Goal: Check status: Check status

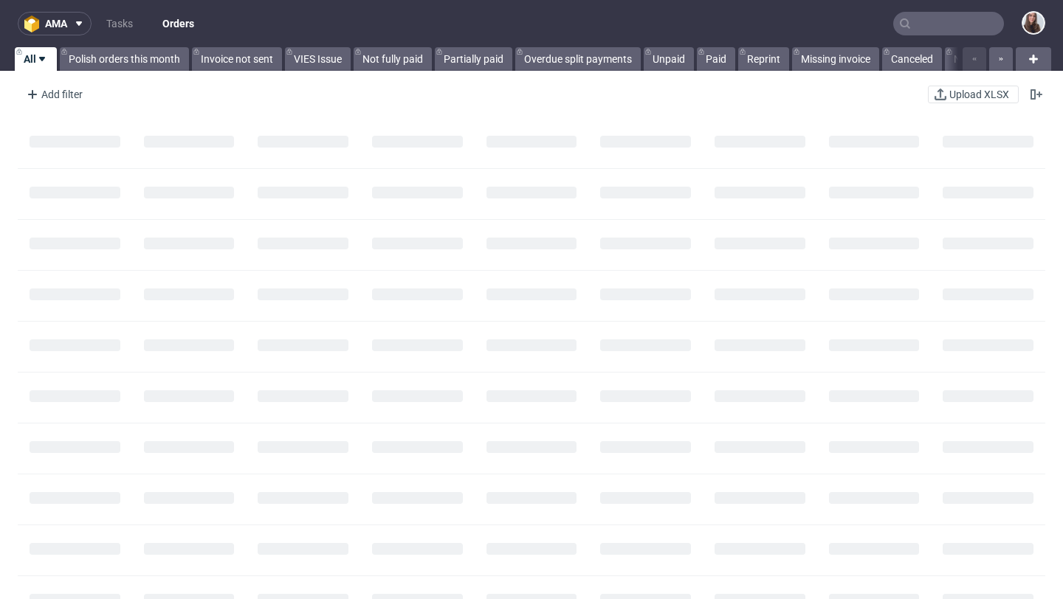
click at [905, 20] on input "text" at bounding box center [948, 24] width 111 height 24
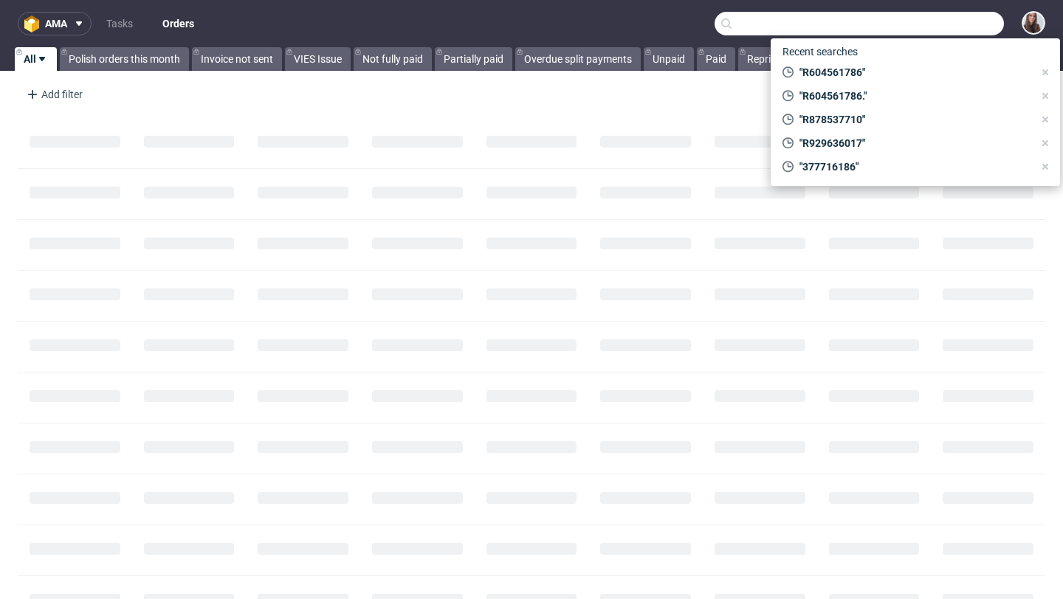
paste input "R567239945"
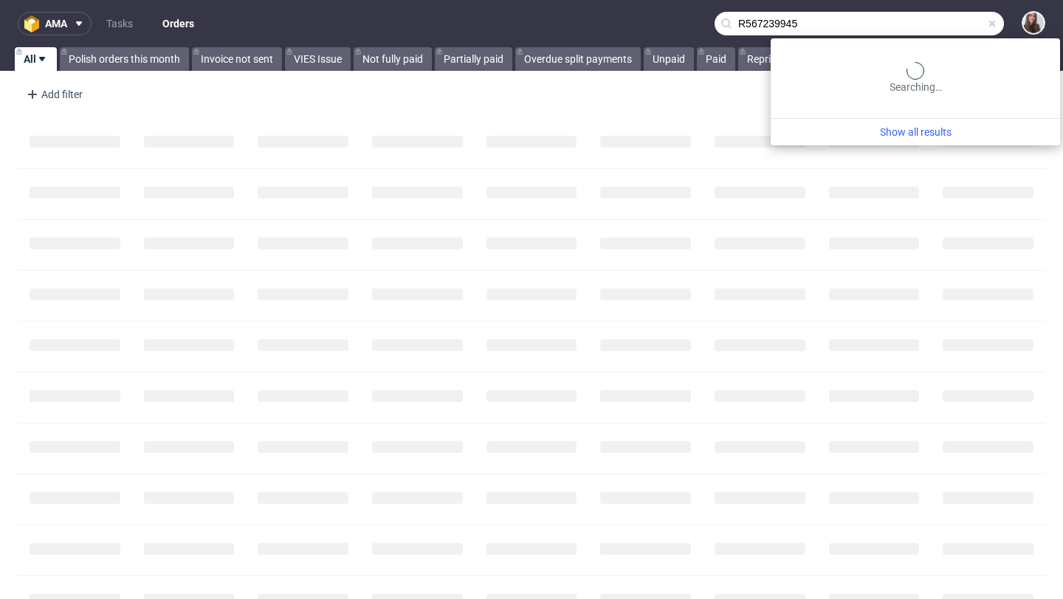
type input "R567239945"
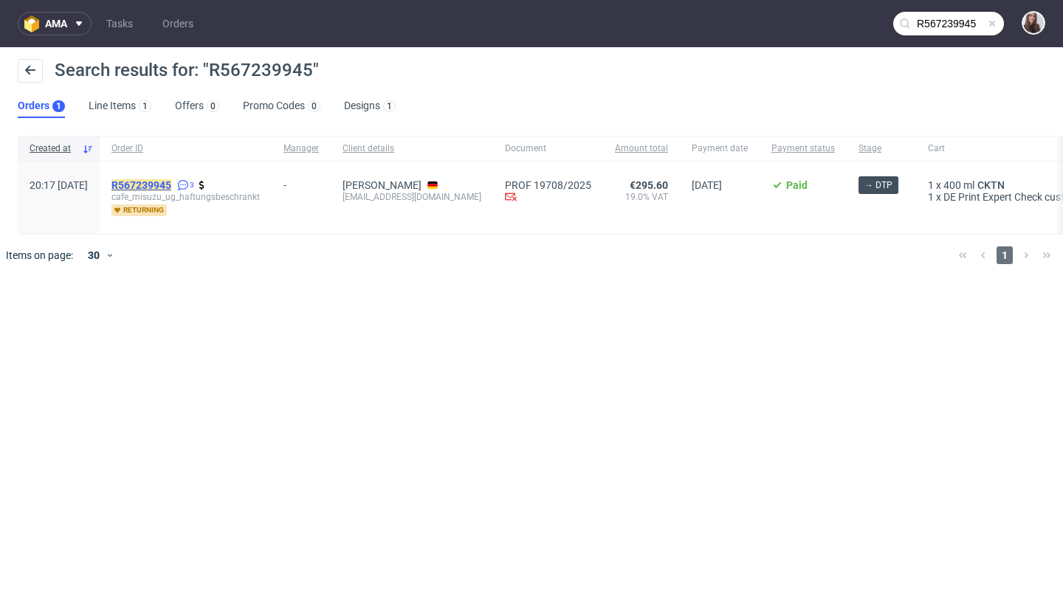
click at [171, 187] on mark "R567239945" at bounding box center [141, 185] width 60 height 12
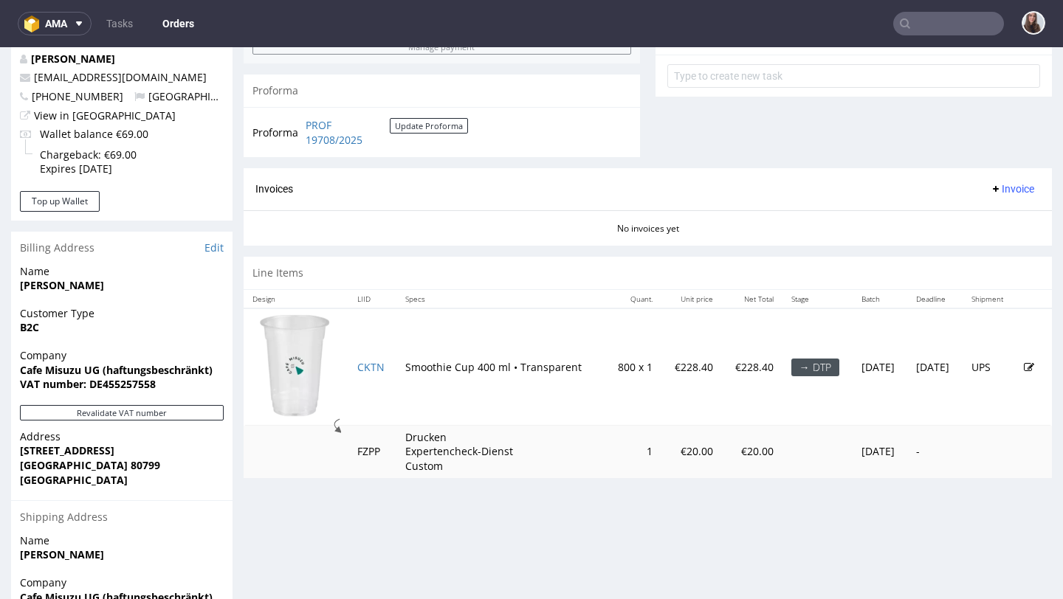
scroll to position [575, 0]
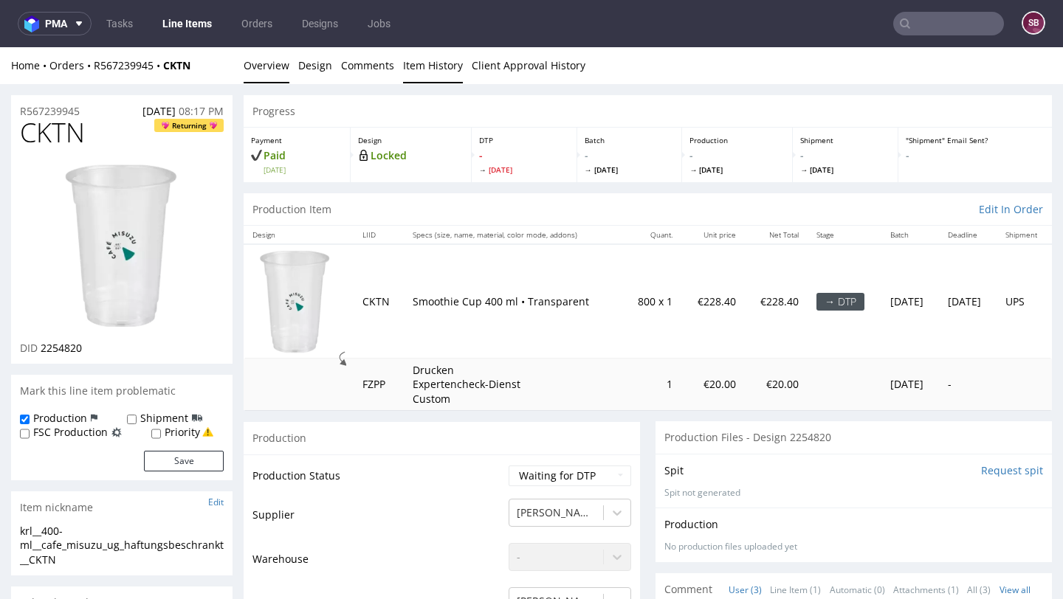
click at [438, 61] on link "Item History" at bounding box center [433, 65] width 60 height 36
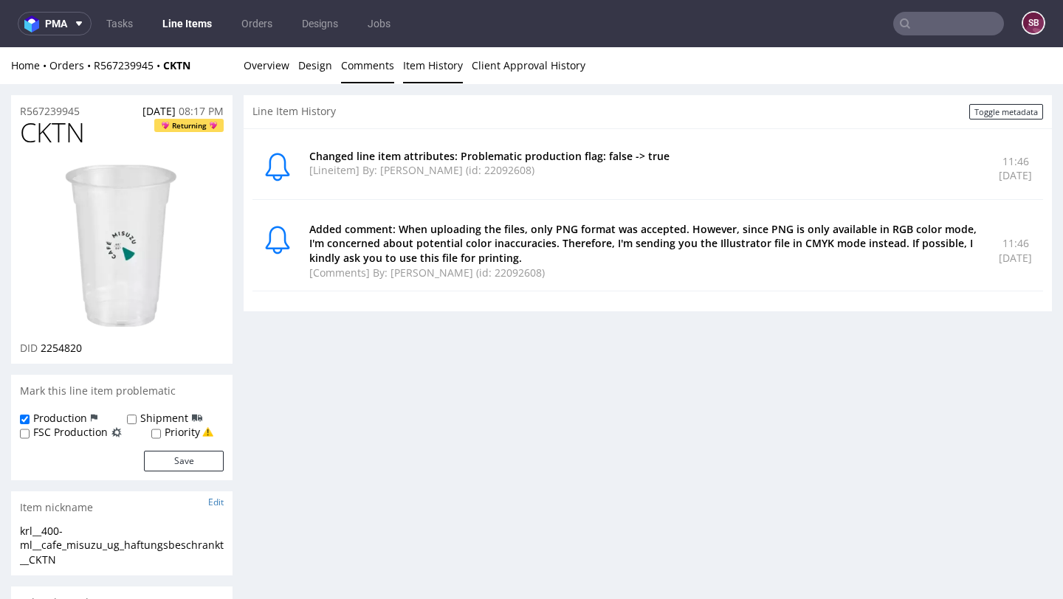
click at [351, 75] on link "Comments" at bounding box center [367, 65] width 53 height 36
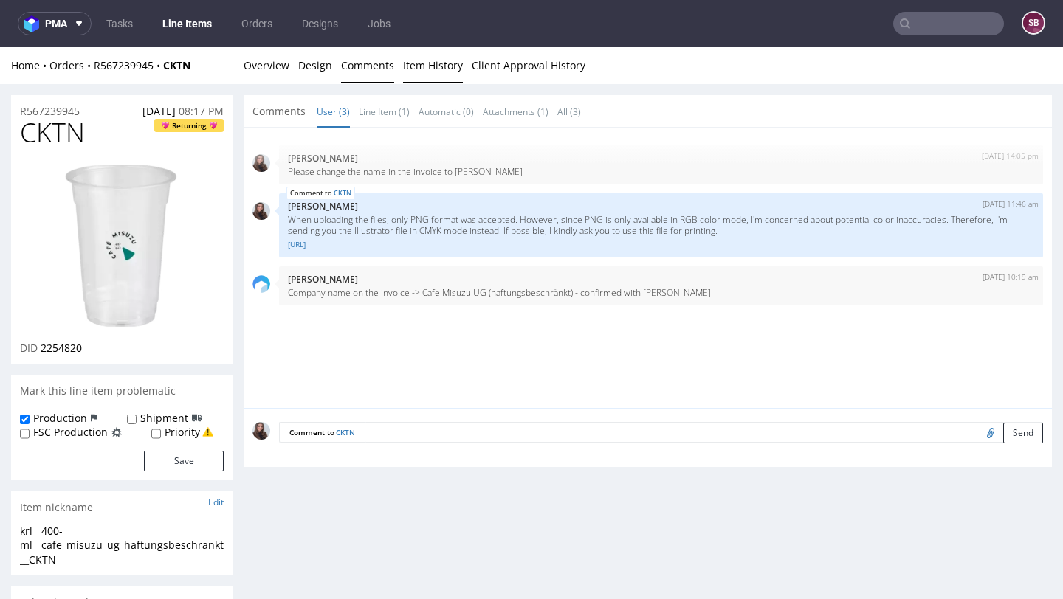
click at [432, 64] on link "Item History" at bounding box center [433, 65] width 60 height 36
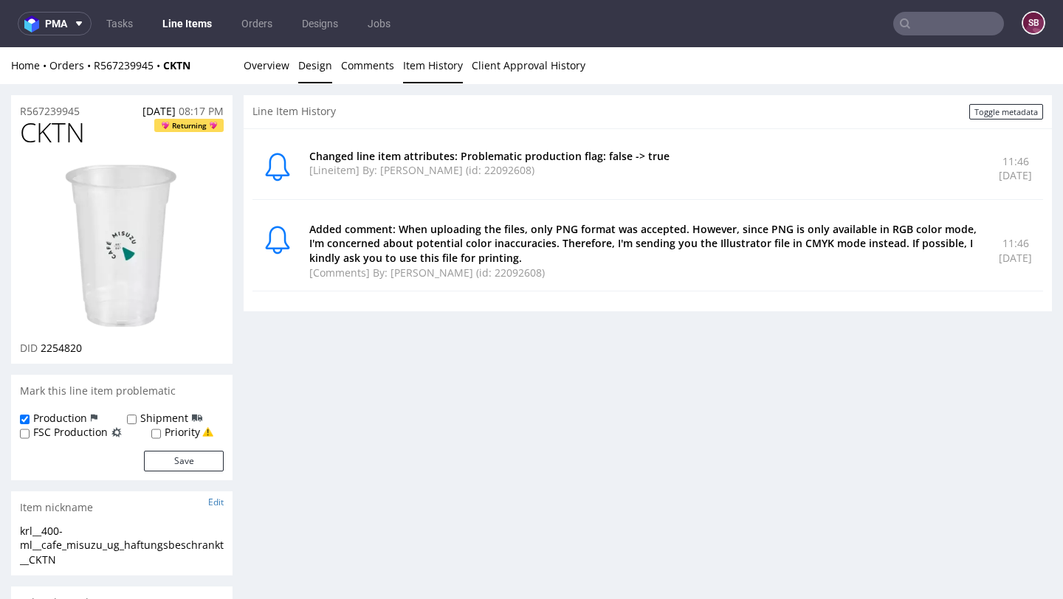
click at [303, 66] on link "Design" at bounding box center [315, 65] width 34 height 36
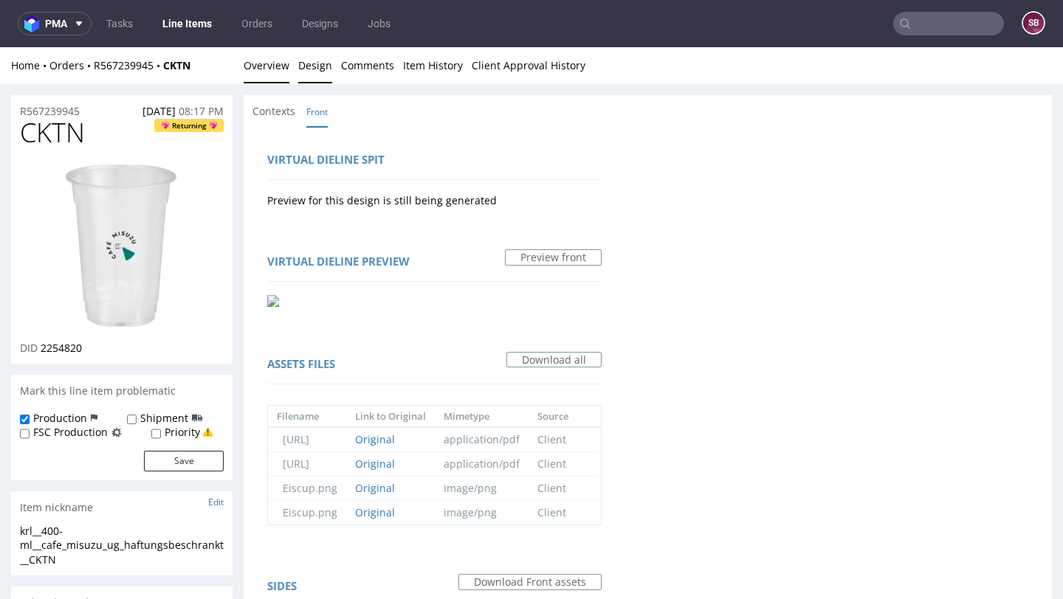
click at [273, 68] on link "Overview" at bounding box center [266, 65] width 46 height 36
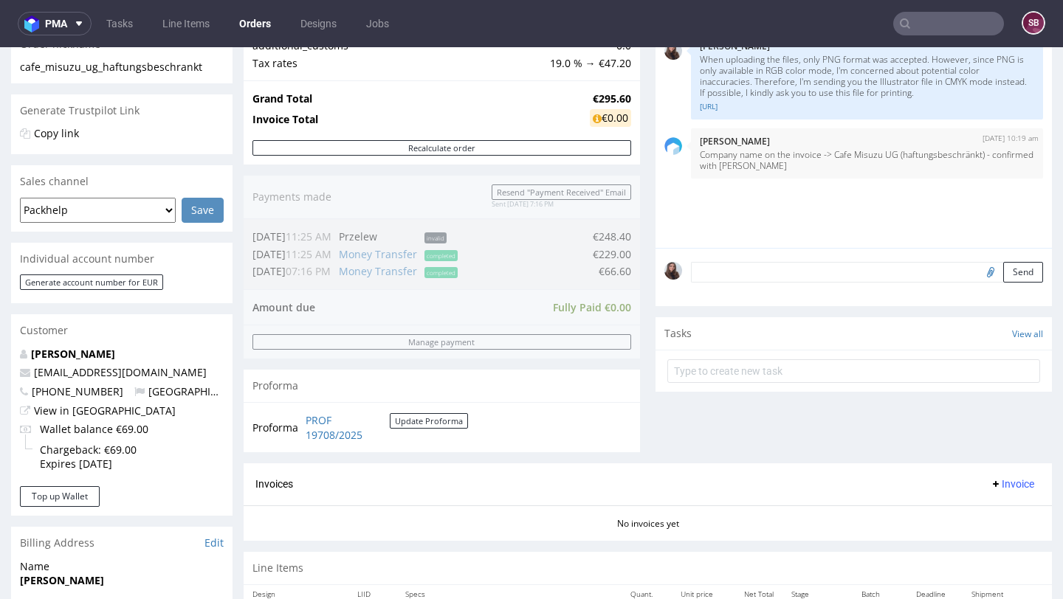
scroll to position [262, 0]
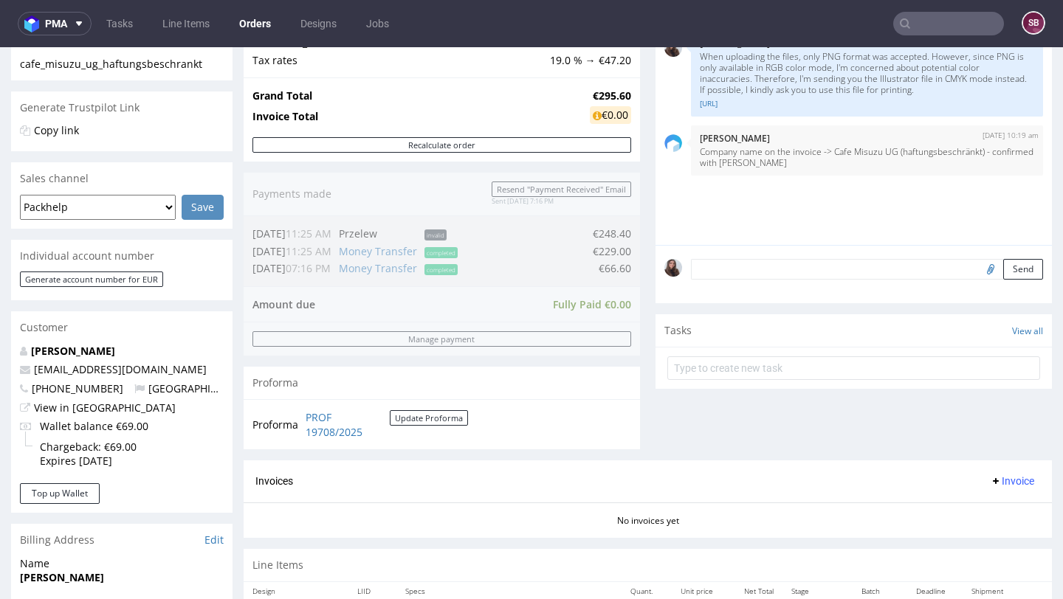
drag, startPoint x: 586, startPoint y: 270, endPoint x: 622, endPoint y: 268, distance: 36.2
click at [622, 268] on div "Order summary 1 Line Item (Net Total) 248.40 Add promo code Apply additional_cu…" at bounding box center [441, 195] width 396 height 529
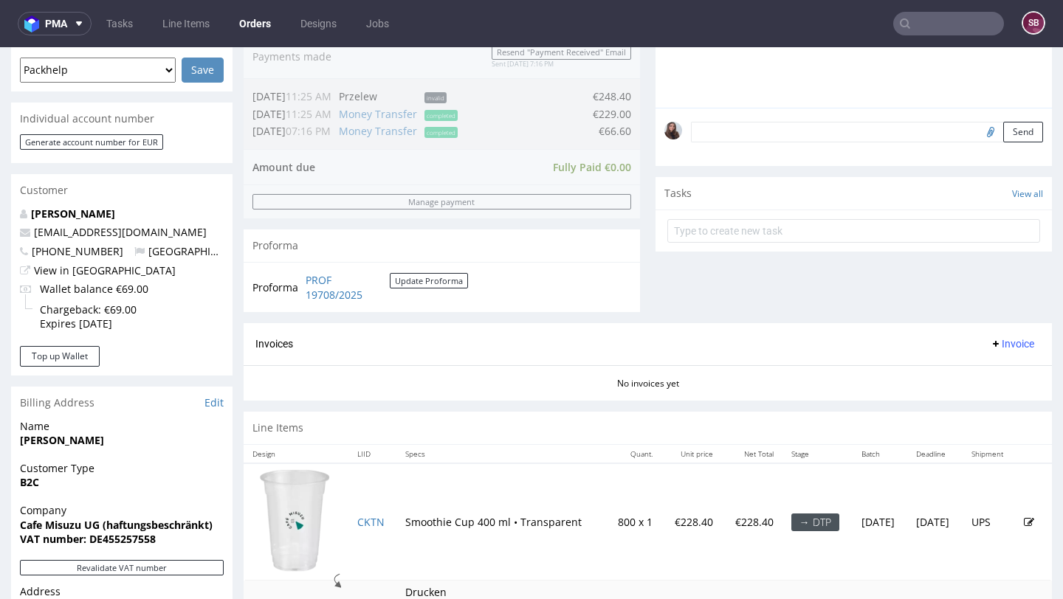
scroll to position [0, 0]
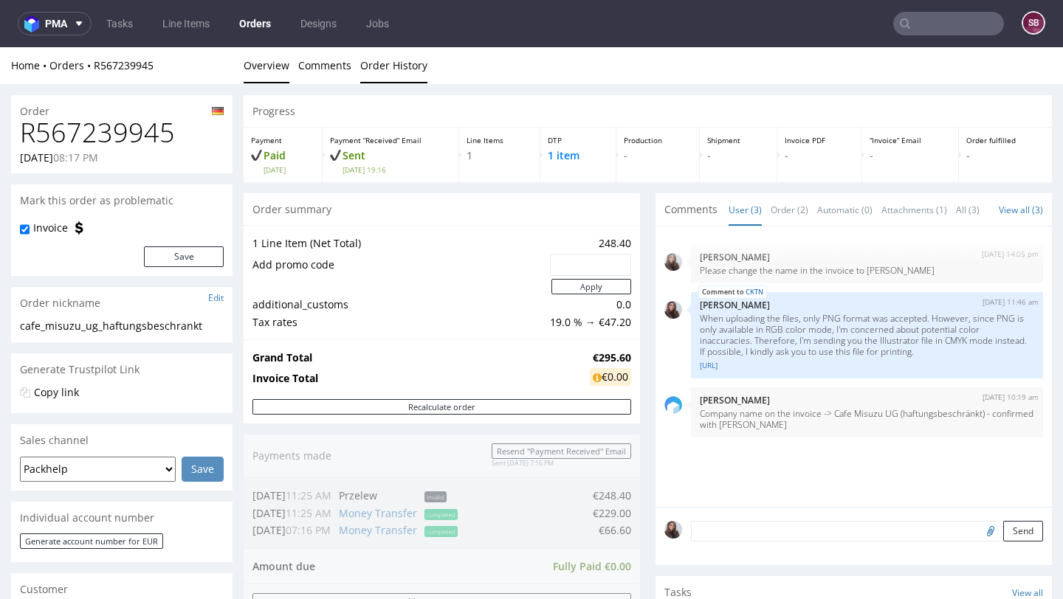
click at [362, 65] on link "Order History" at bounding box center [393, 65] width 67 height 36
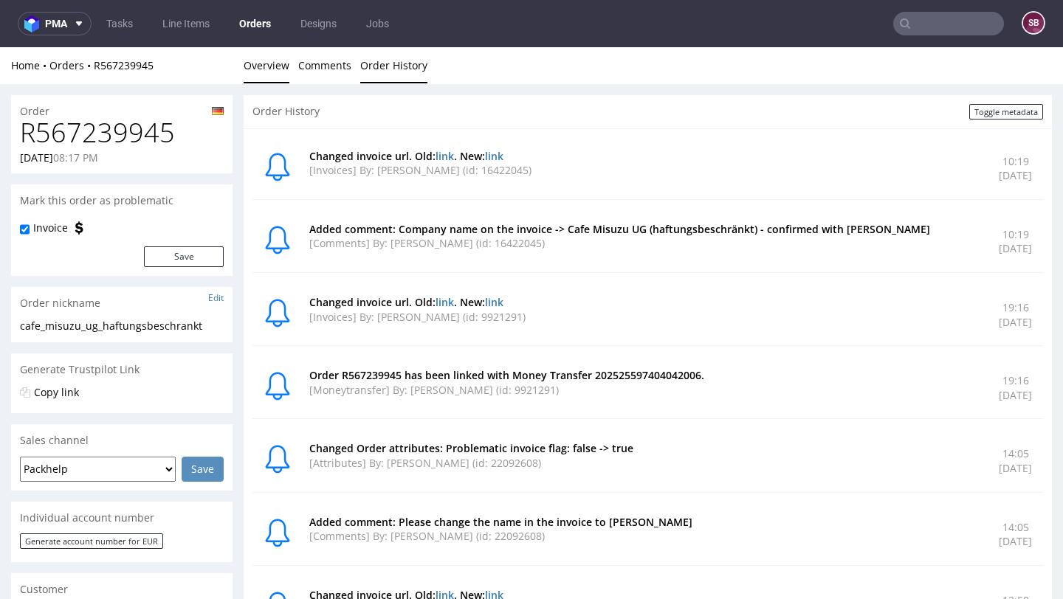
click at [267, 73] on link "Overview" at bounding box center [266, 65] width 46 height 36
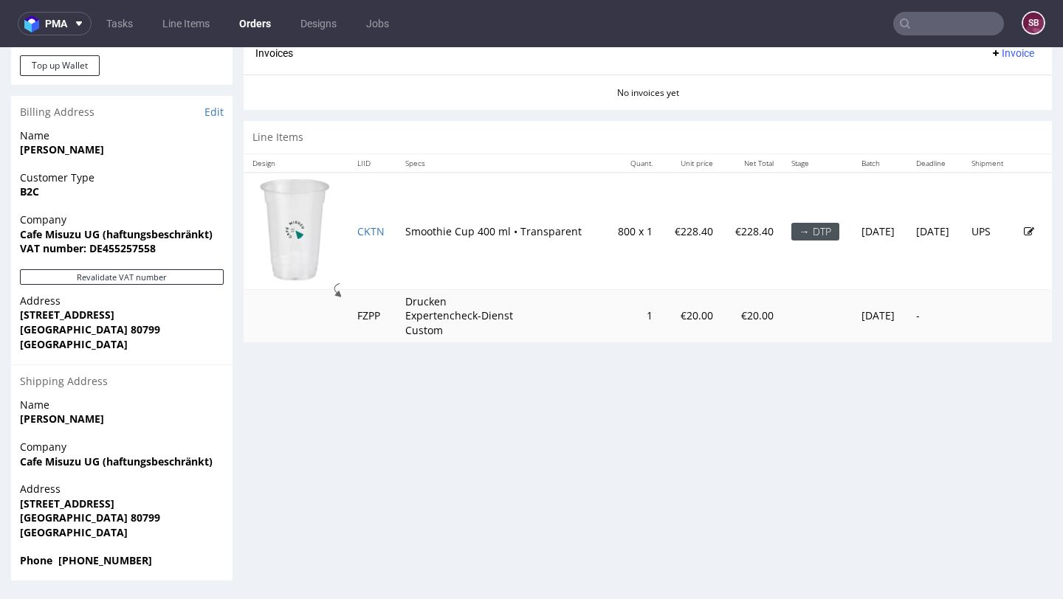
scroll to position [4, 0]
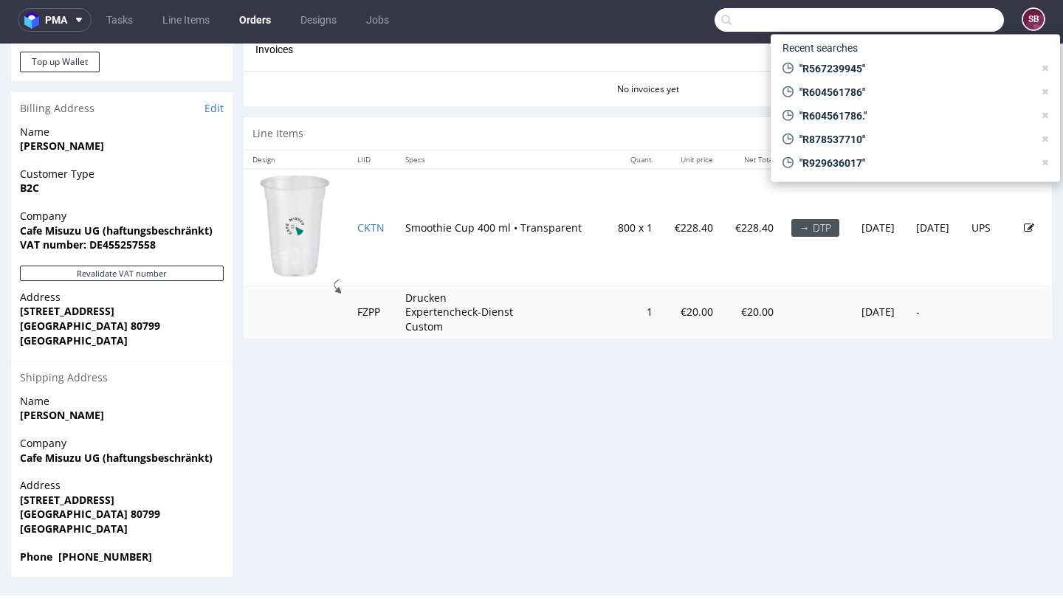
click at [917, 18] on input "text" at bounding box center [858, 20] width 289 height 24
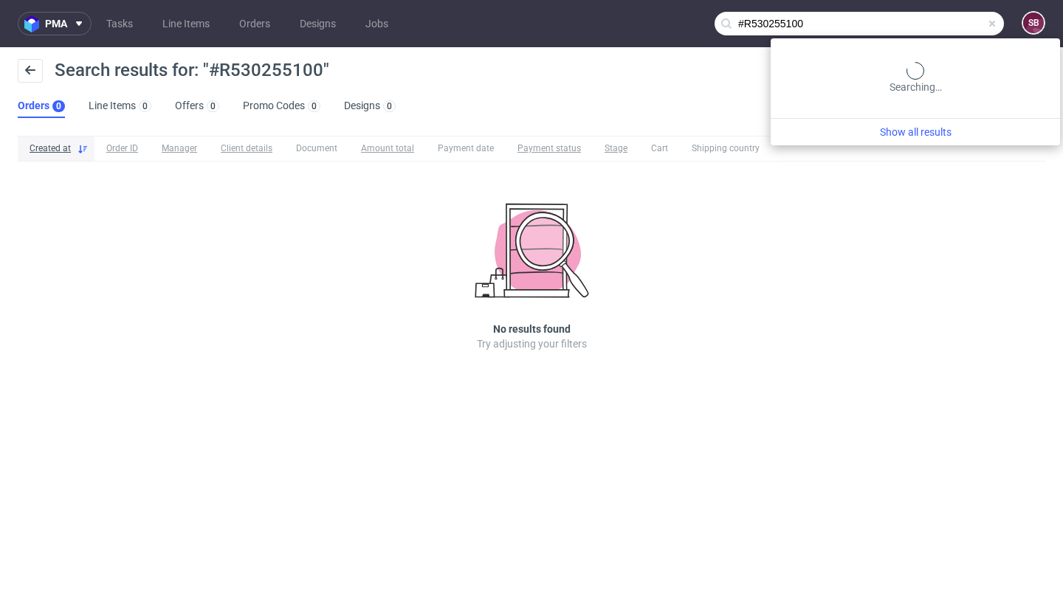
click at [946, 22] on input "#R530255100" at bounding box center [858, 24] width 289 height 24
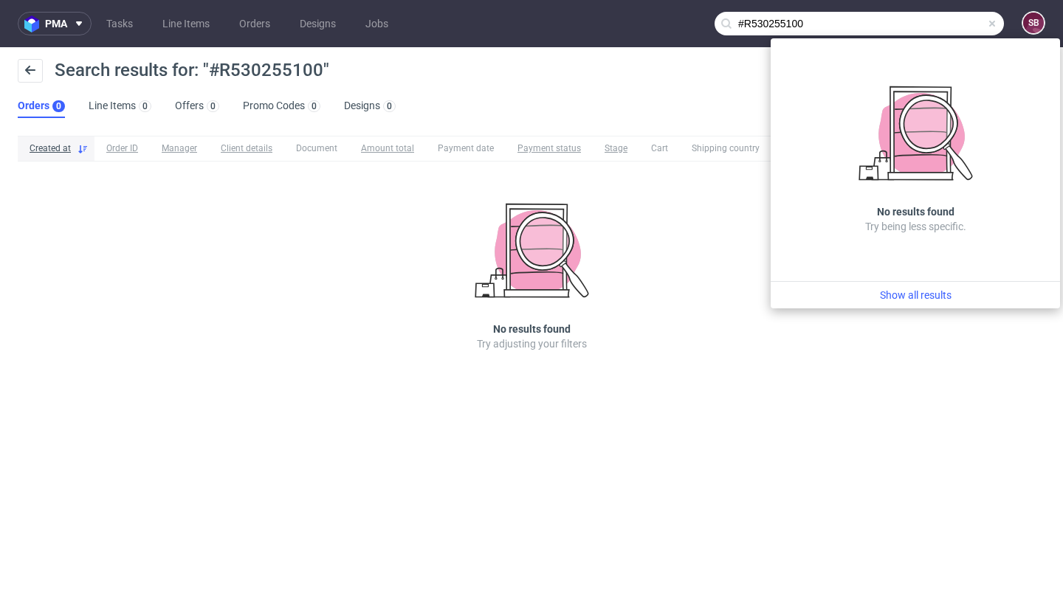
click at [868, 16] on input "#R530255100" at bounding box center [858, 24] width 289 height 24
click at [750, 22] on input "#R530255100" at bounding box center [858, 24] width 289 height 24
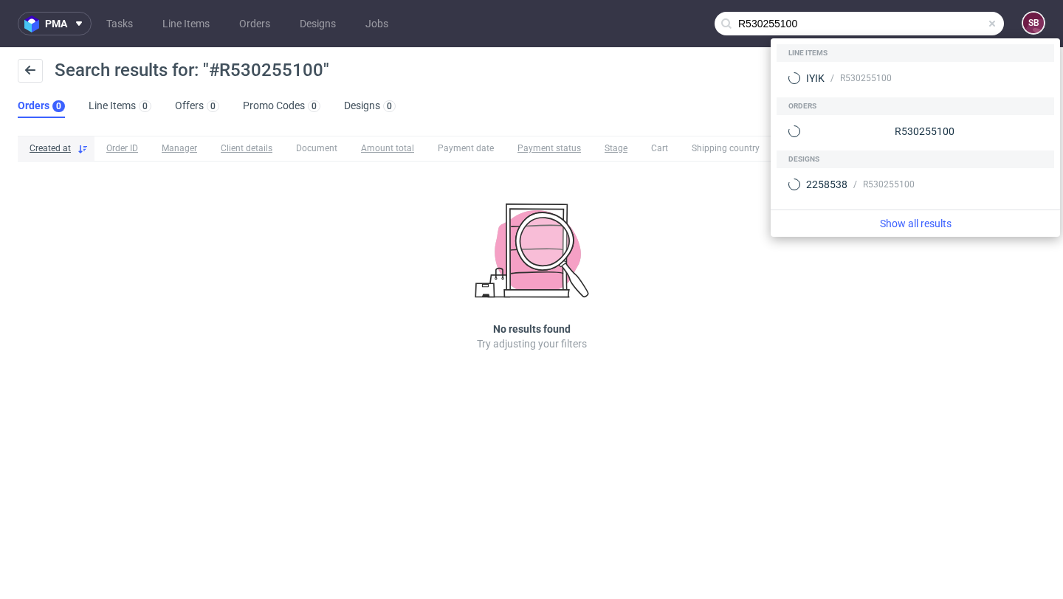
type input "R530255100"
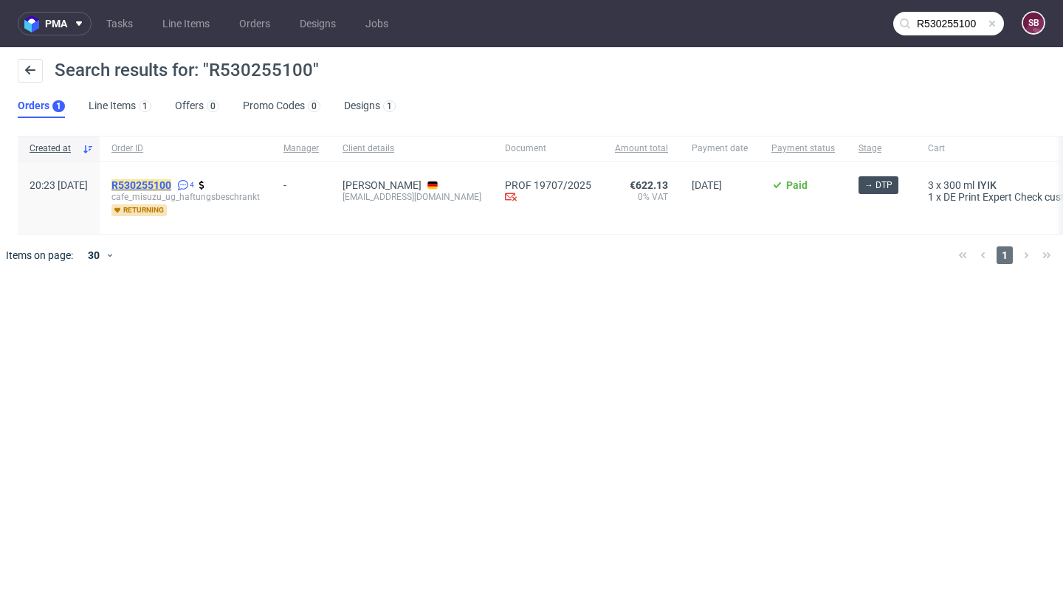
click at [171, 183] on mark "R530255100" at bounding box center [141, 185] width 60 height 12
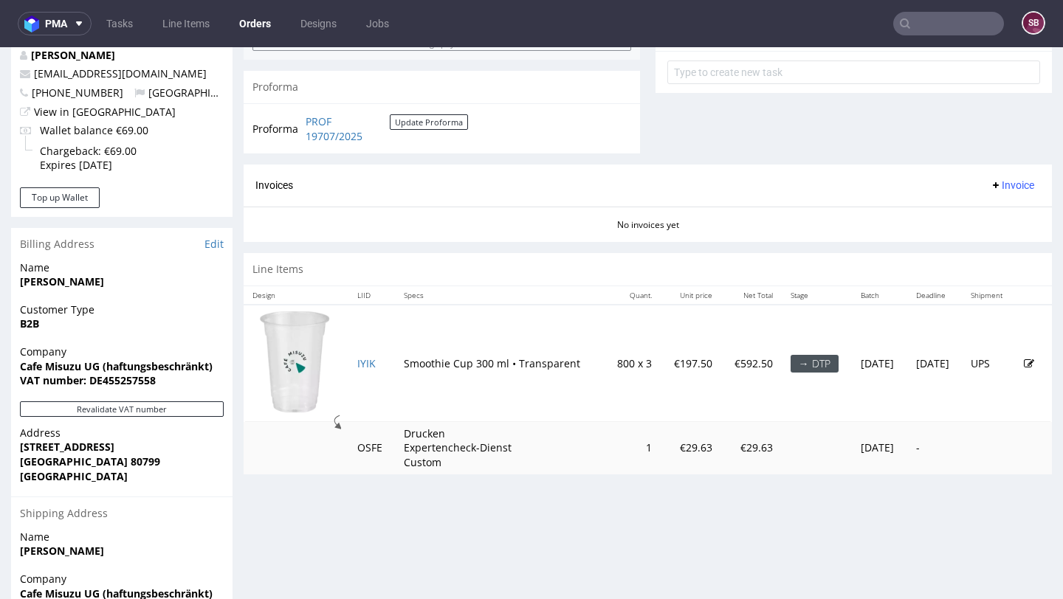
scroll to position [562, 0]
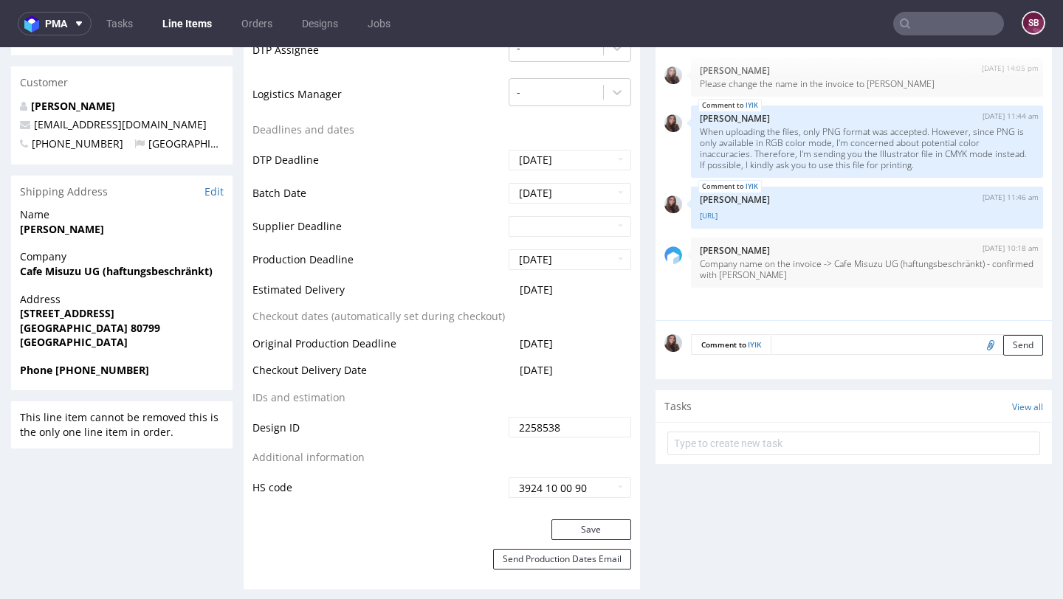
scroll to position [598, 0]
drag, startPoint x: 581, startPoint y: 366, endPoint x: 492, endPoint y: 369, distance: 88.6
click at [492, 369] on tr "Checkout Delivery Date 2025-10-29" at bounding box center [441, 374] width 379 height 27
copy tr "2025-10-29"
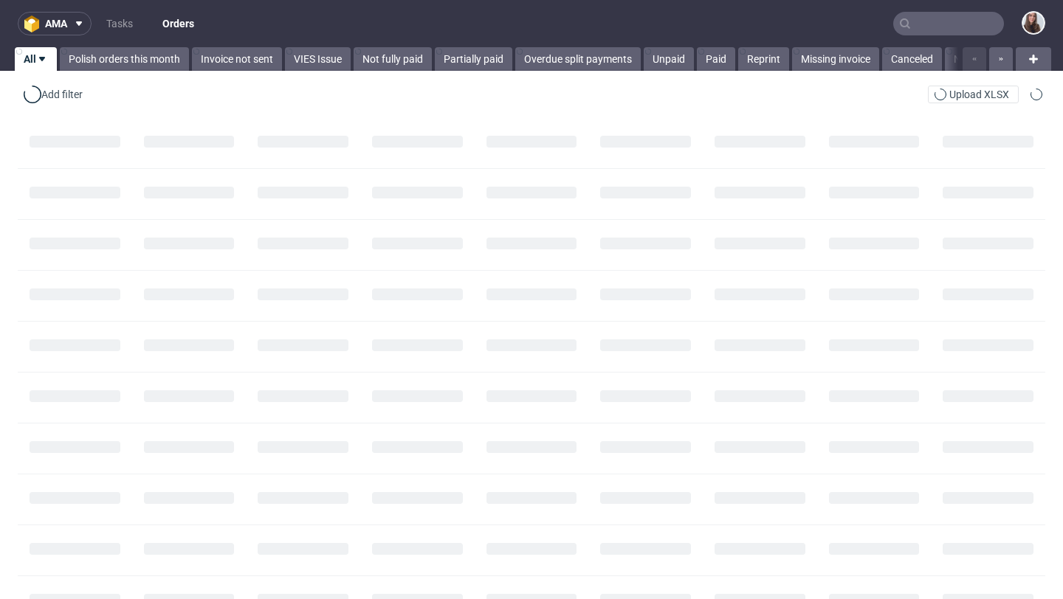
click at [944, 27] on input "text" at bounding box center [948, 24] width 111 height 24
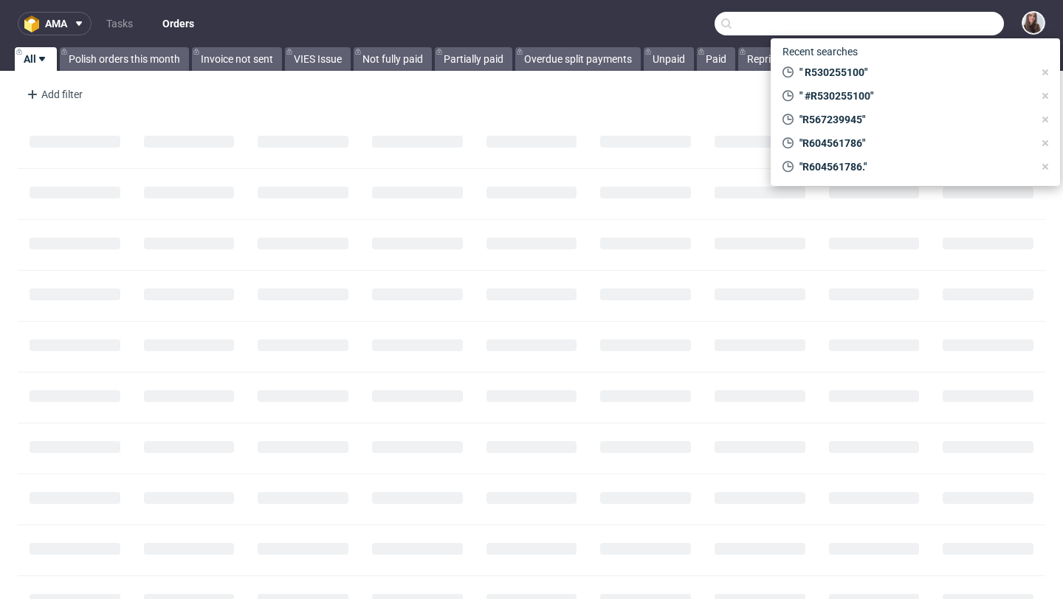
paste input "R416481327"
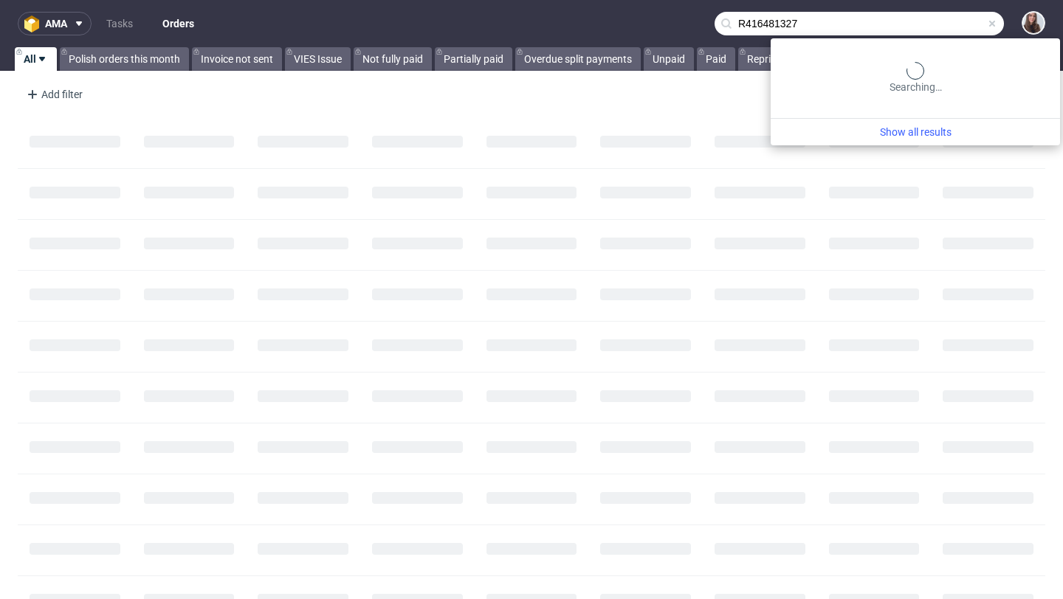
type input "R416481327"
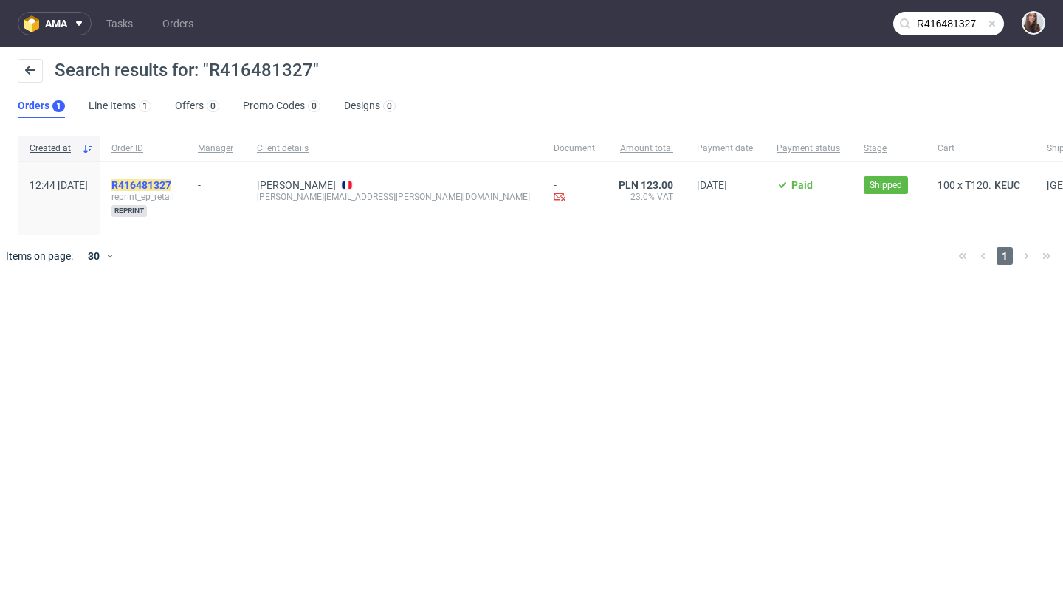
click at [171, 189] on mark "R416481327" at bounding box center [141, 185] width 60 height 12
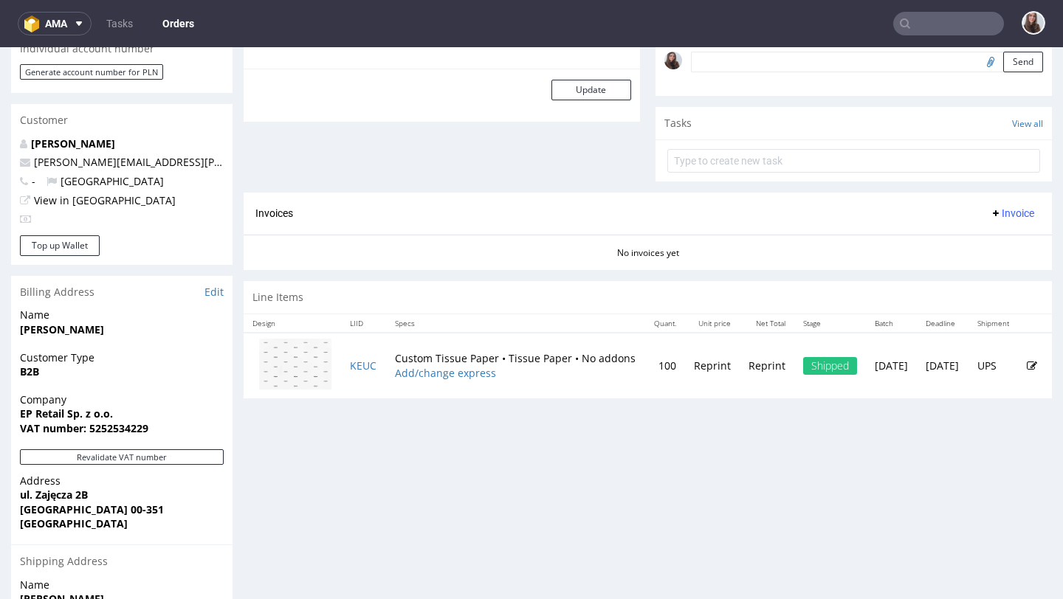
scroll to position [514, 0]
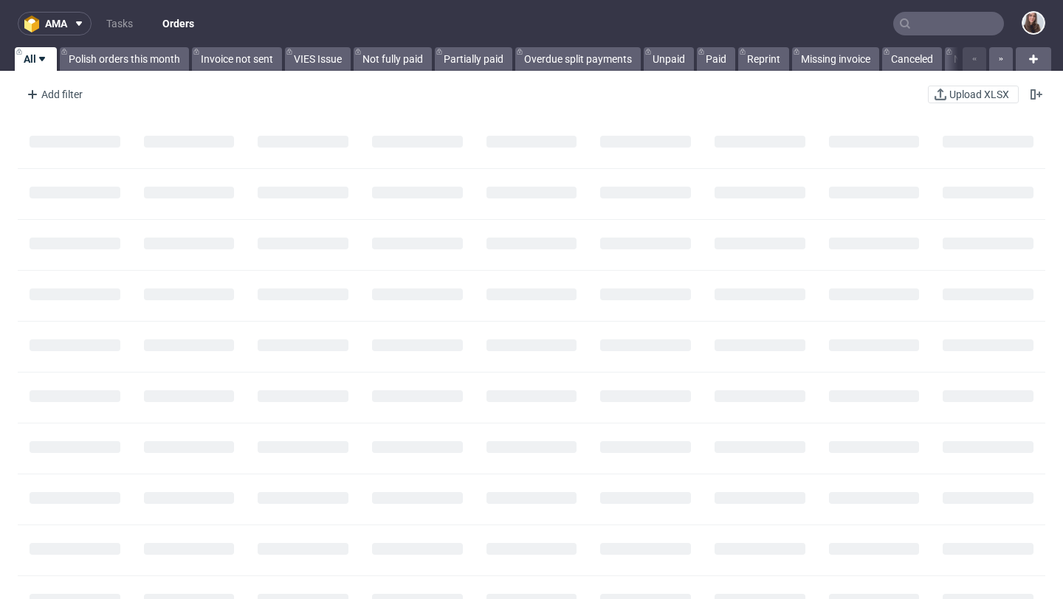
click at [920, 25] on input "text" at bounding box center [948, 24] width 111 height 24
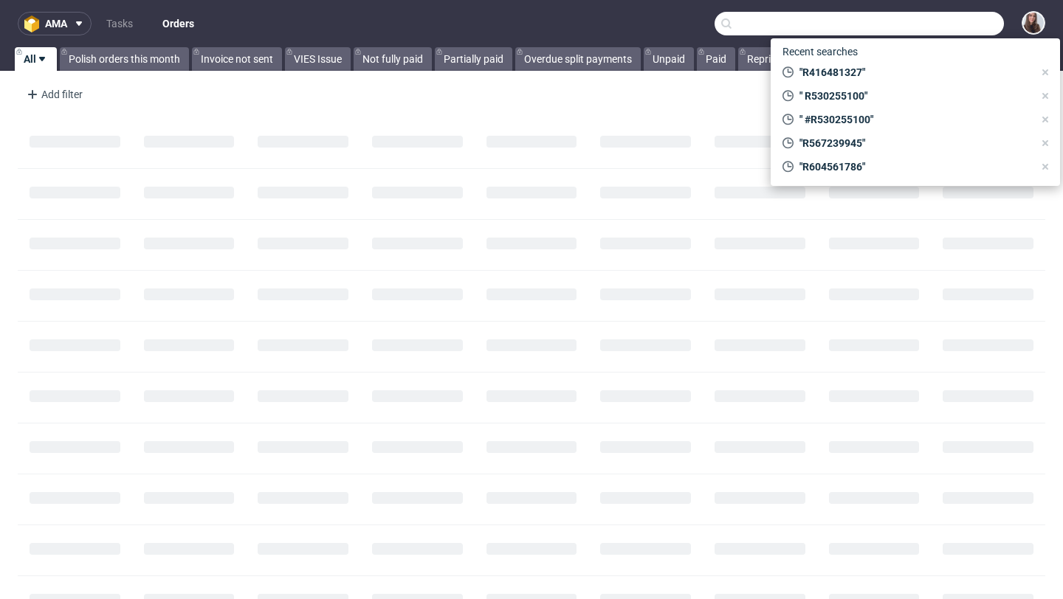
paste input "screengirlberlin@gmail.com"
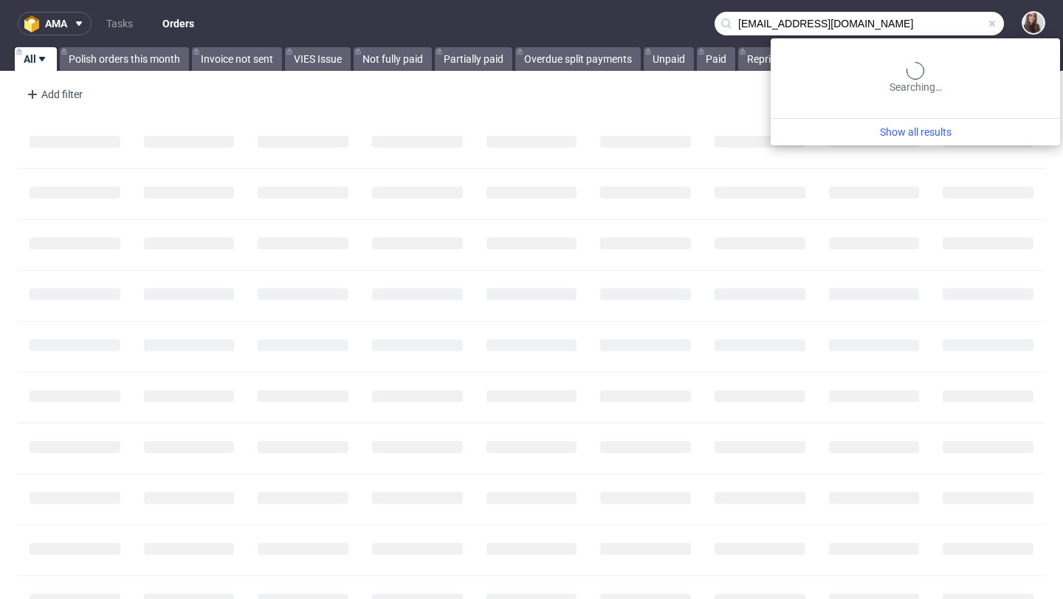
type input "screengirlberlin@gmail.com"
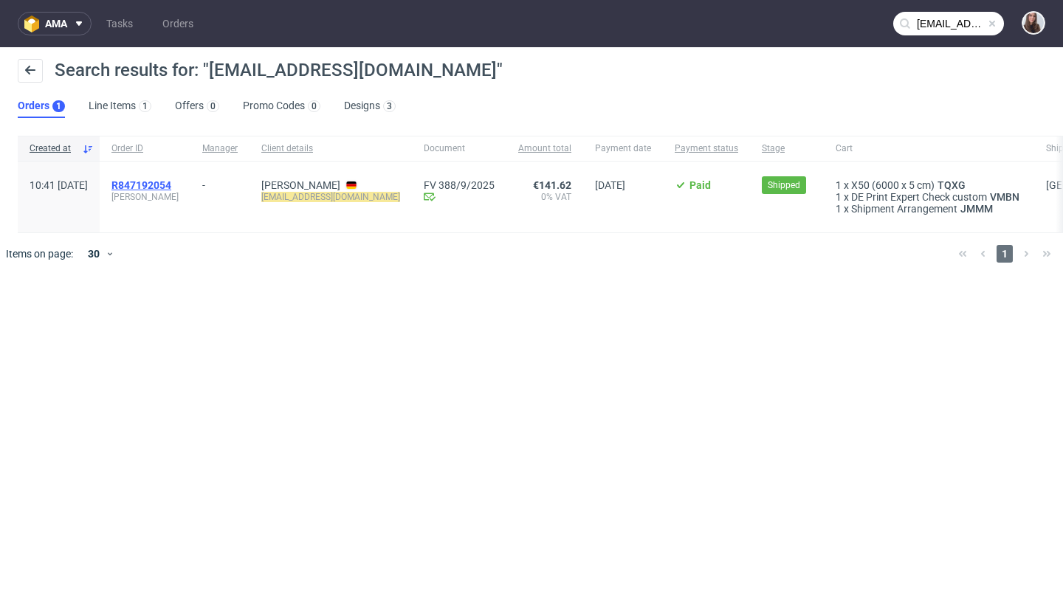
click at [171, 186] on span "R847192054" at bounding box center [141, 185] width 60 height 12
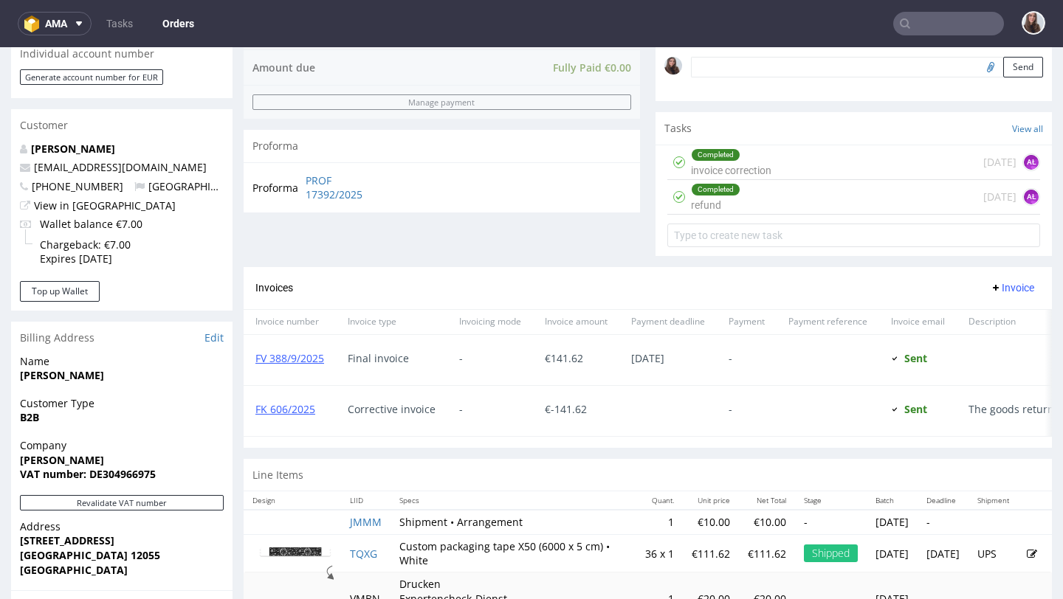
scroll to position [477, 0]
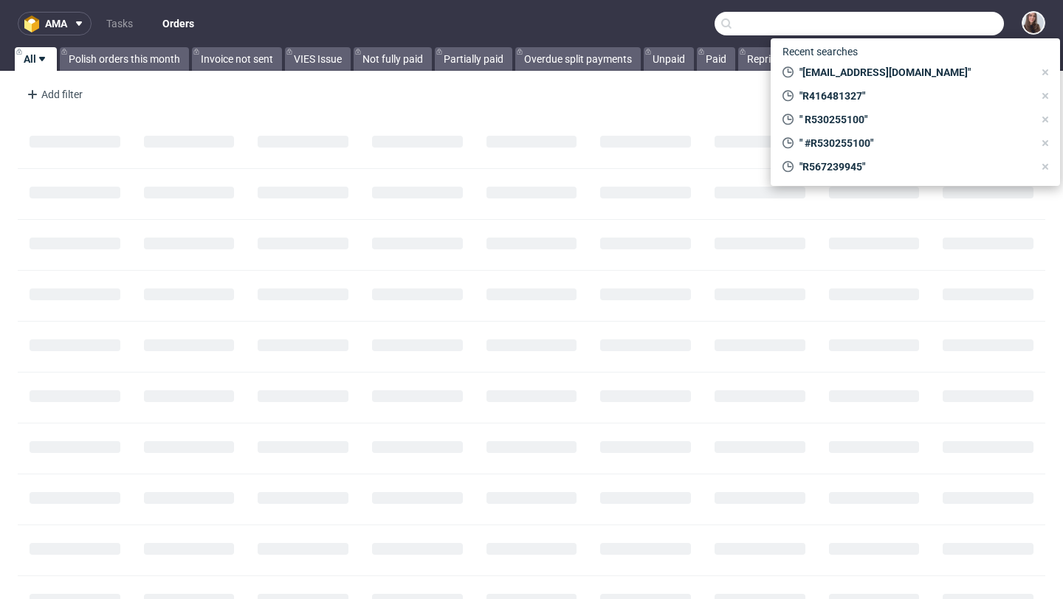
click at [946, 33] on input "text" at bounding box center [858, 24] width 289 height 24
paste input "R264952436"
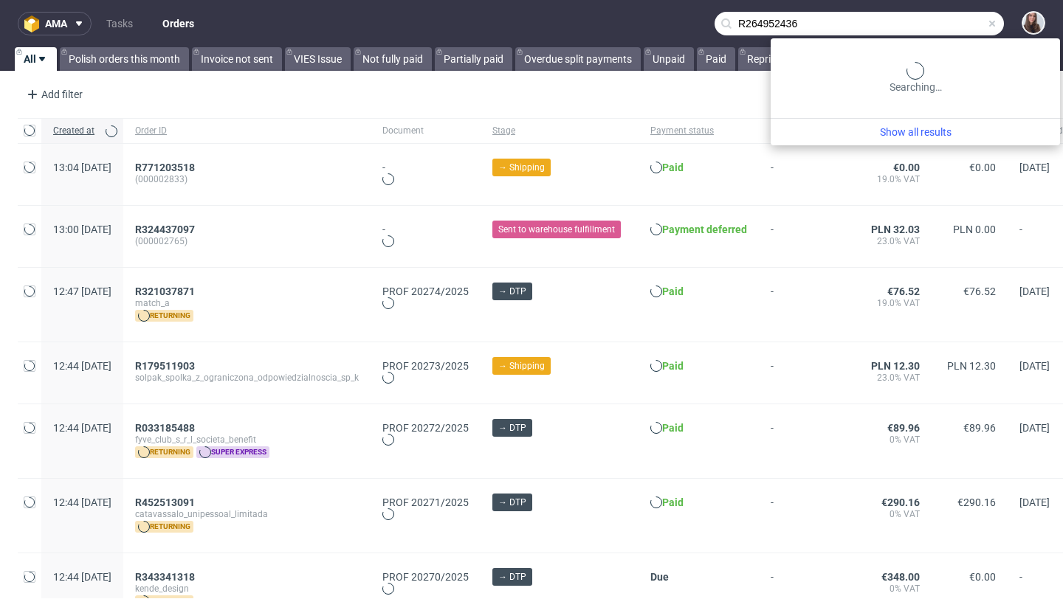
type input "R264952436"
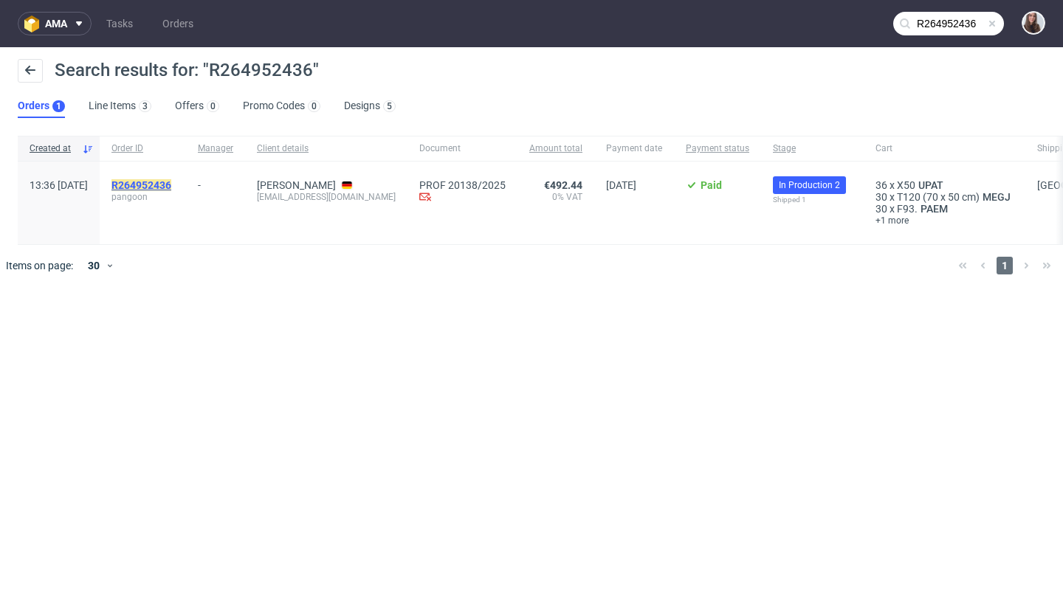
click at [171, 182] on mark "R264952436" at bounding box center [141, 185] width 60 height 12
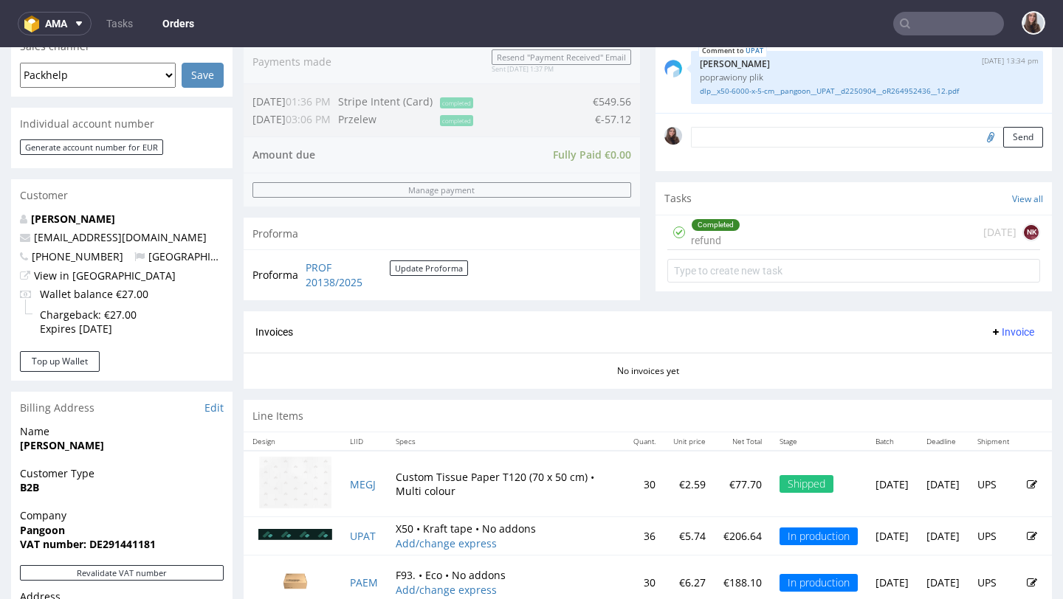
scroll to position [410, 0]
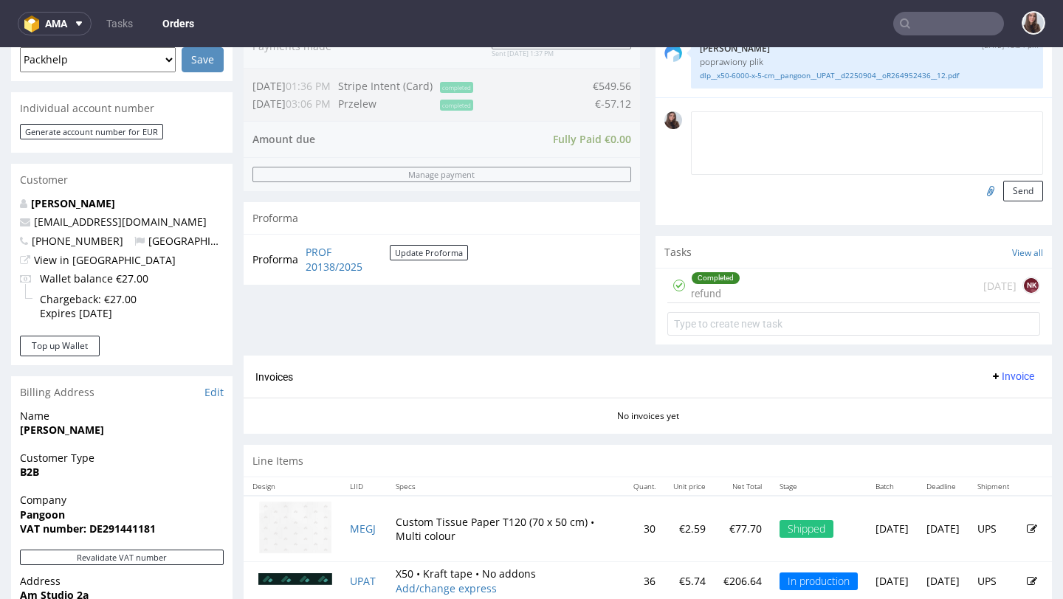
click at [801, 134] on textarea at bounding box center [867, 142] width 352 height 63
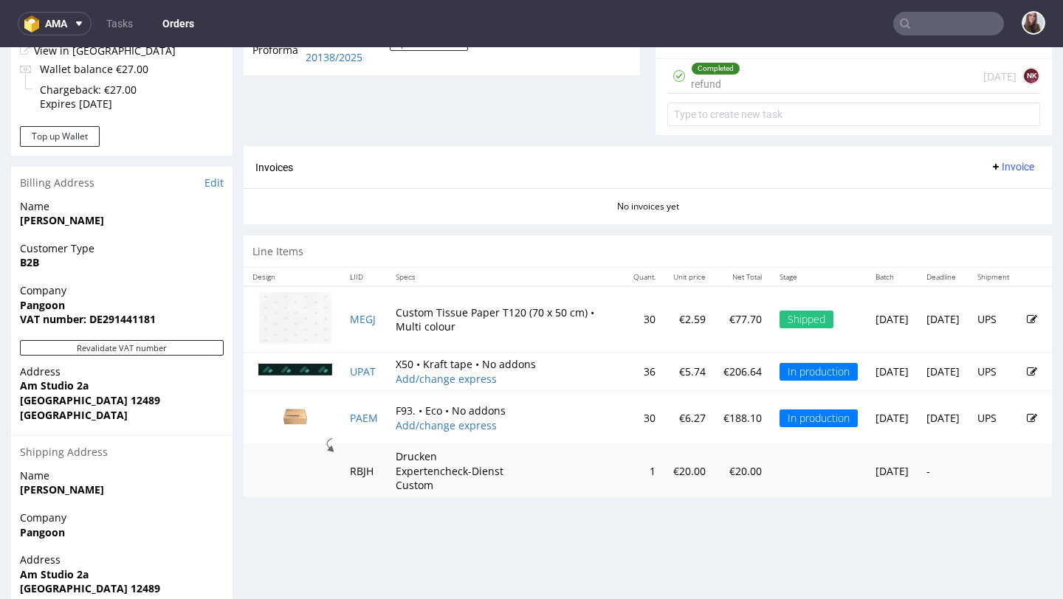
scroll to position [621, 0]
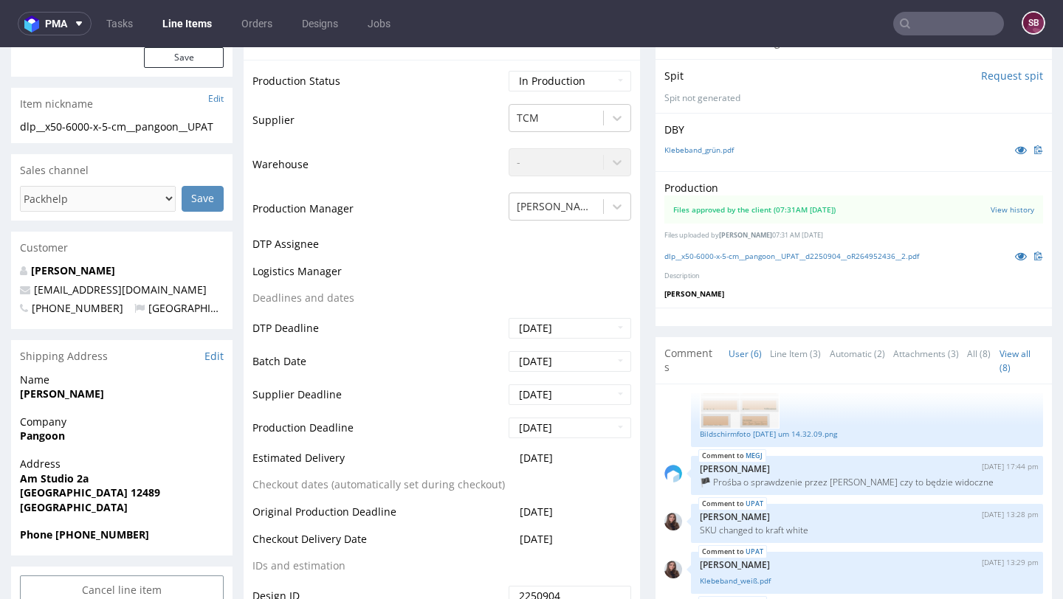
scroll to position [326, 0]
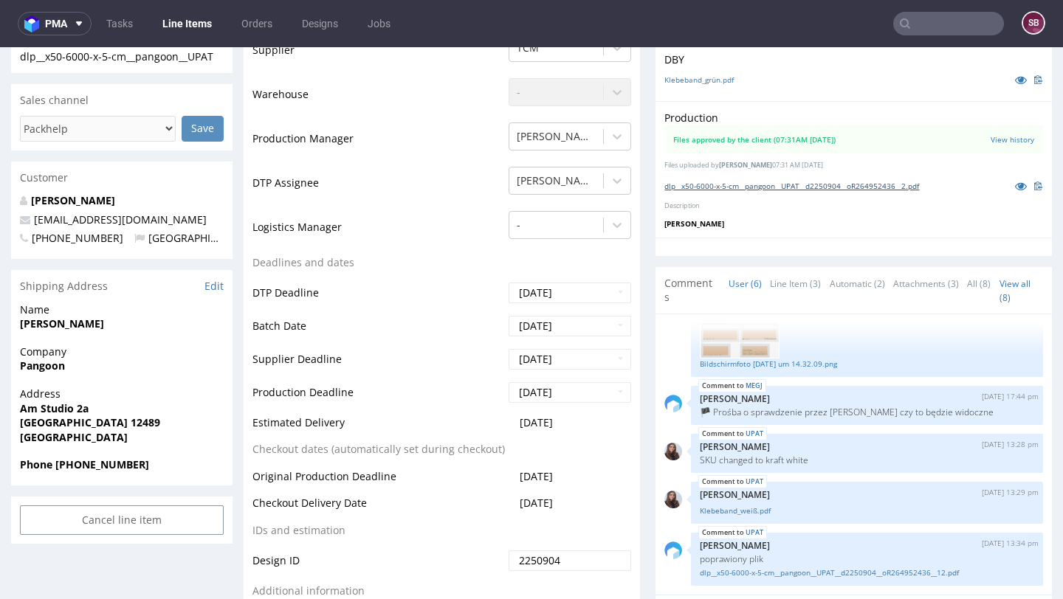
click at [852, 186] on link "dlp__x50-6000-x-5-cm__pangoon__UPAT__d2250904__oR264952436__2.pdf" at bounding box center [791, 186] width 255 height 10
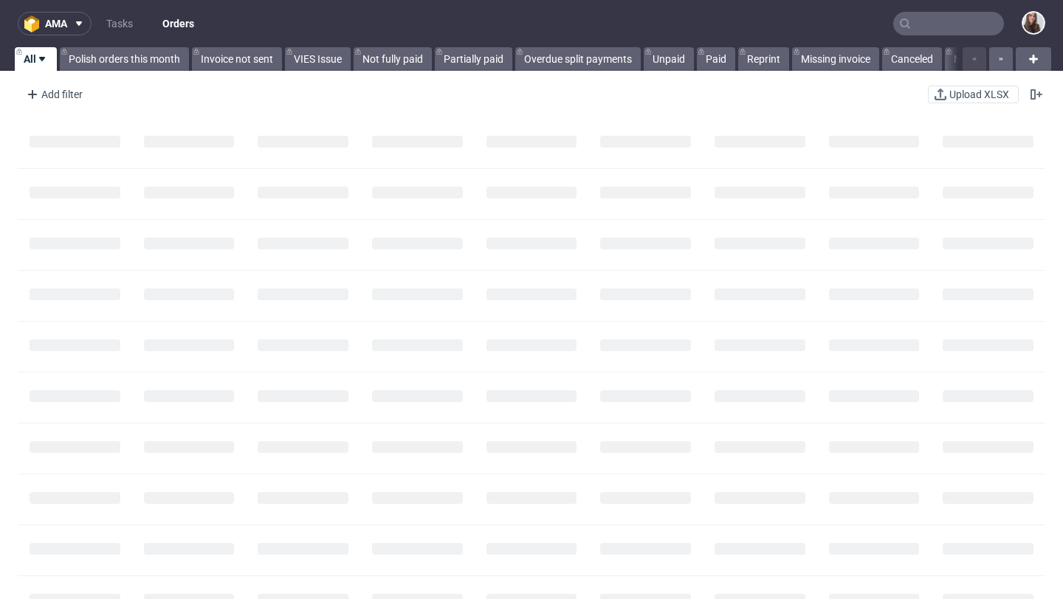
click at [956, 20] on input "text" at bounding box center [948, 24] width 111 height 24
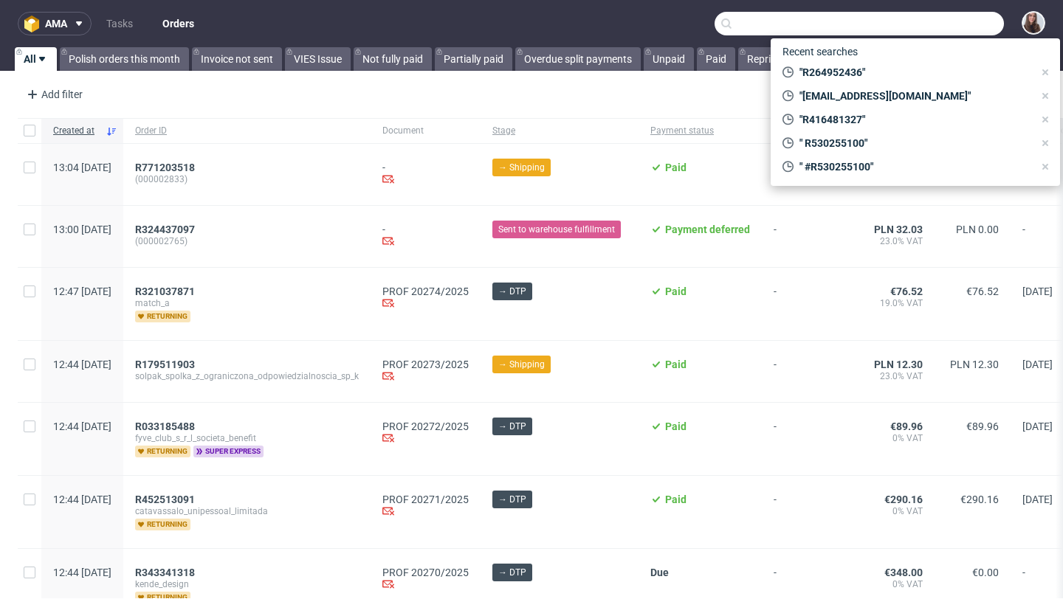
paste input "R264952436"
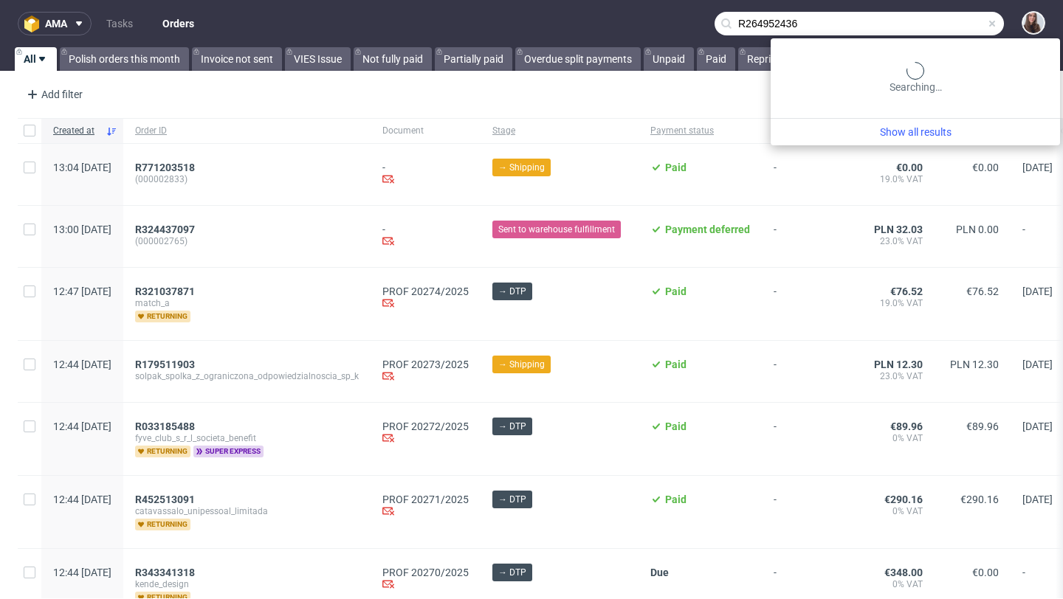
type input "R264952436"
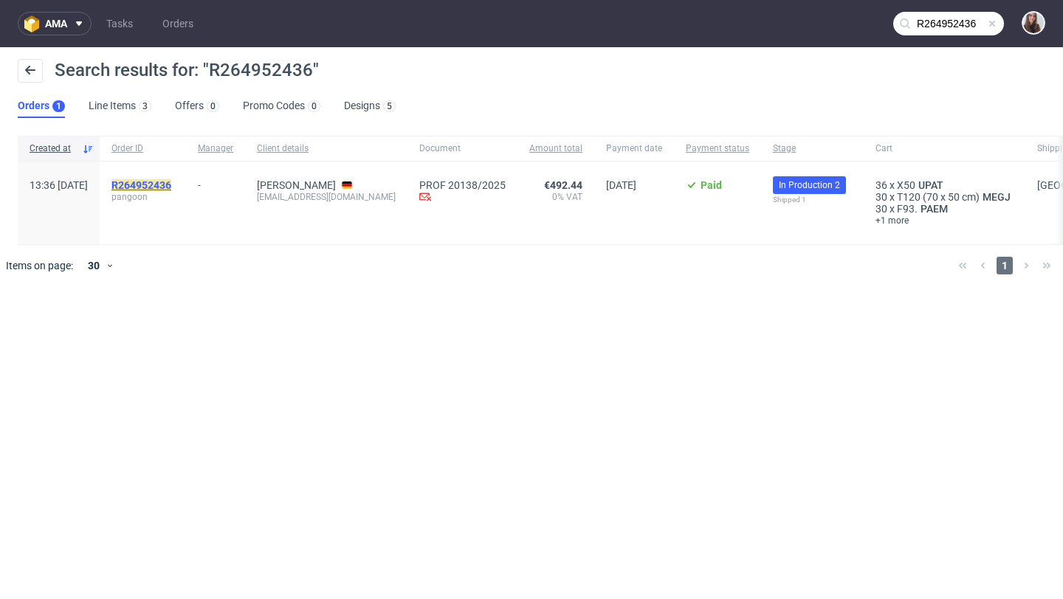
click at [171, 183] on mark "R264952436" at bounding box center [141, 185] width 60 height 12
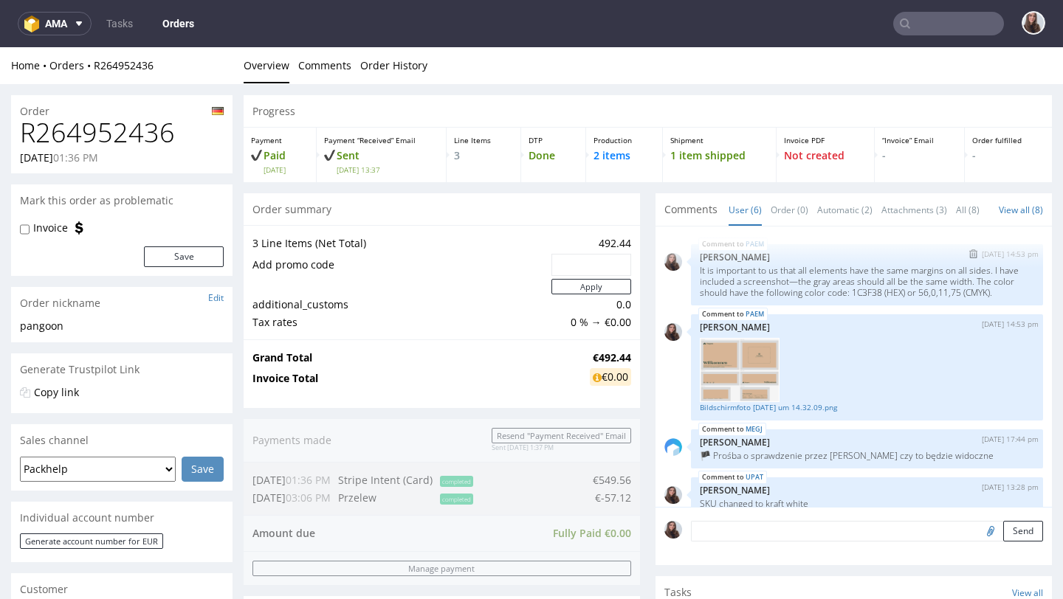
scroll to position [131, 0]
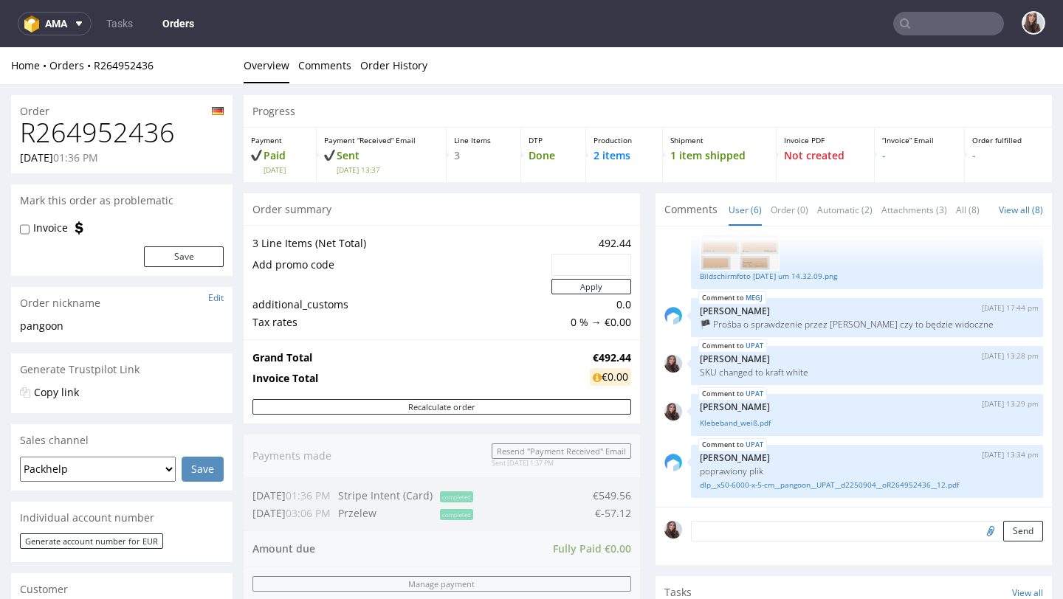
click at [733, 542] on textarea at bounding box center [867, 531] width 352 height 21
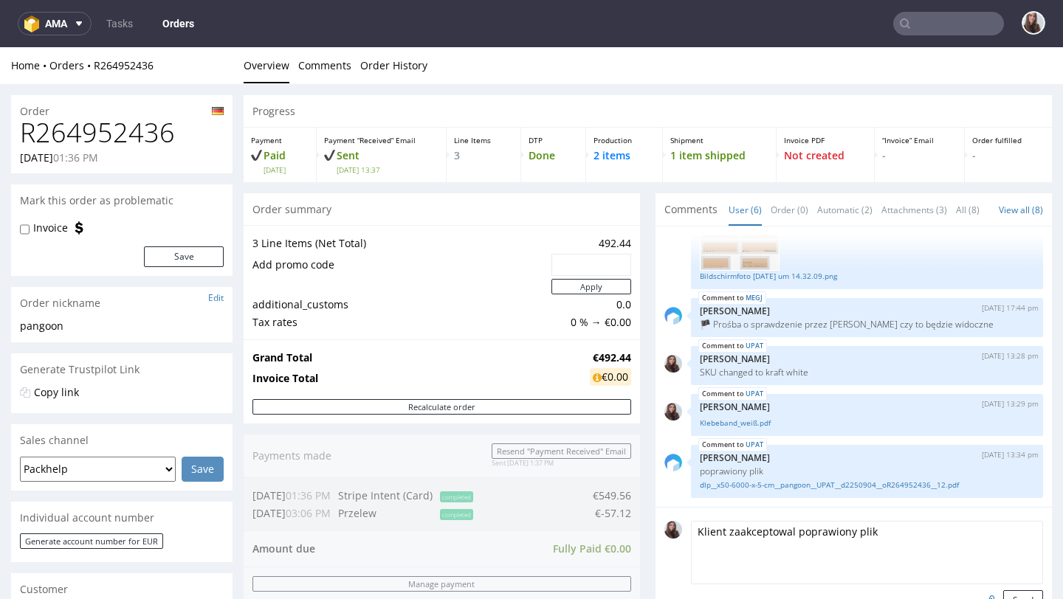
type textarea "Klient zaakceptowal poprawiony plik"
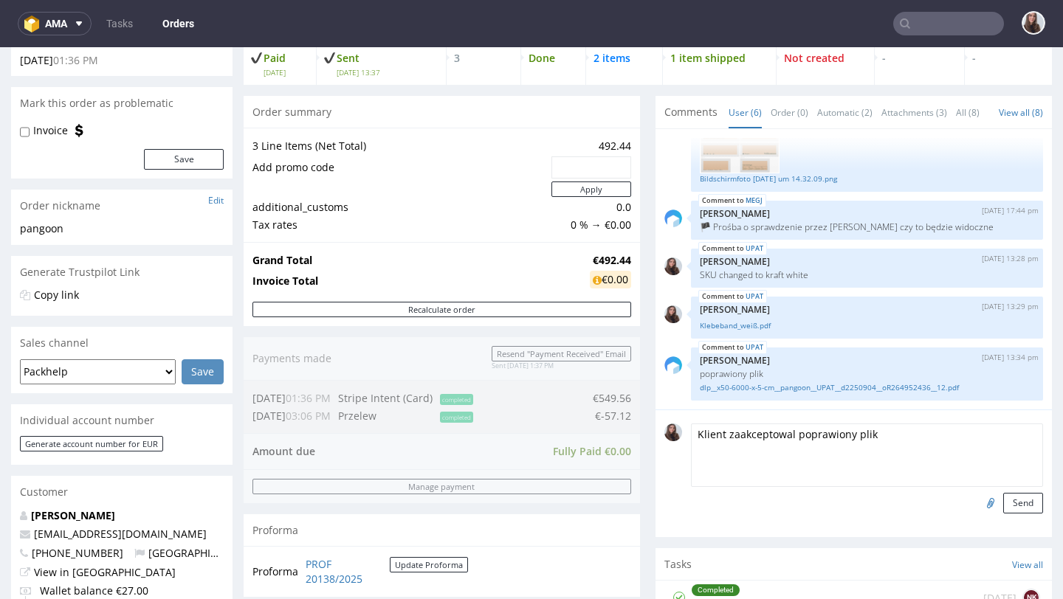
scroll to position [113, 0]
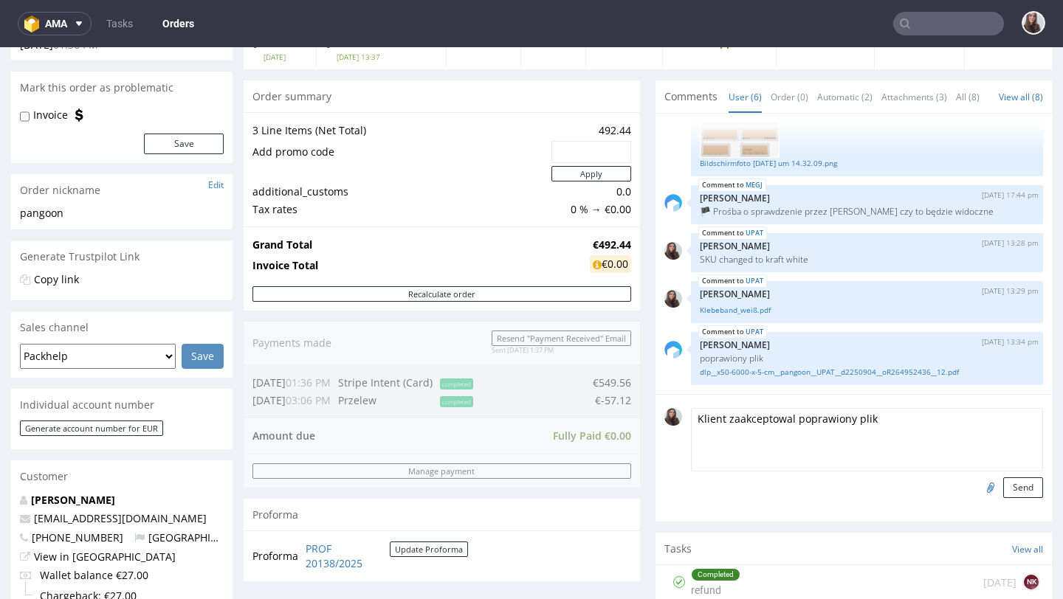
drag, startPoint x: 868, startPoint y: 438, endPoint x: 662, endPoint y: 437, distance: 206.6
click at [664, 437] on div "Klient zaakceptowal poprawiony plik Send" at bounding box center [853, 453] width 379 height 90
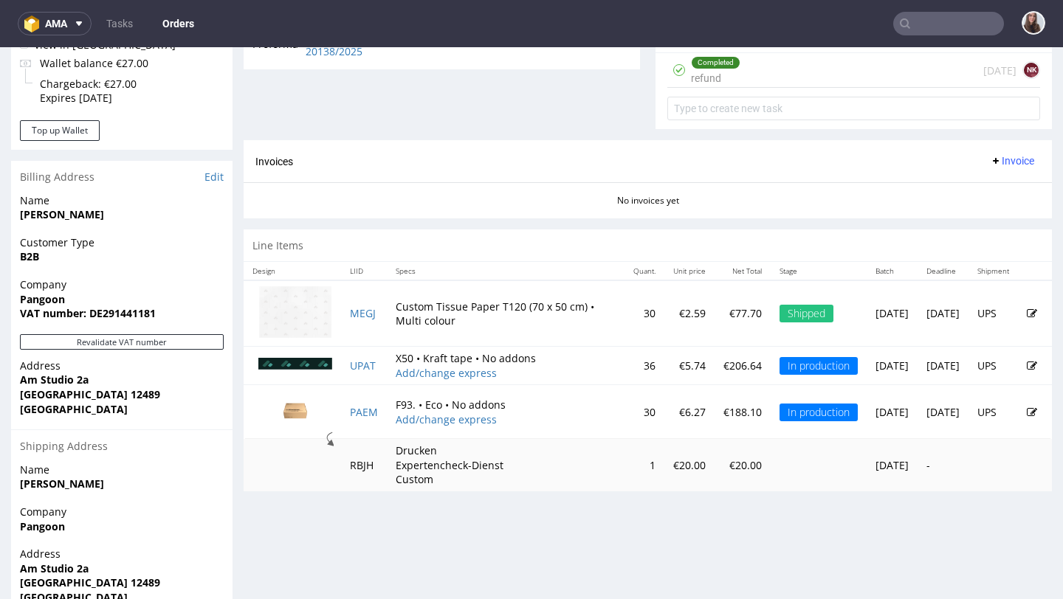
scroll to position [661, 0]
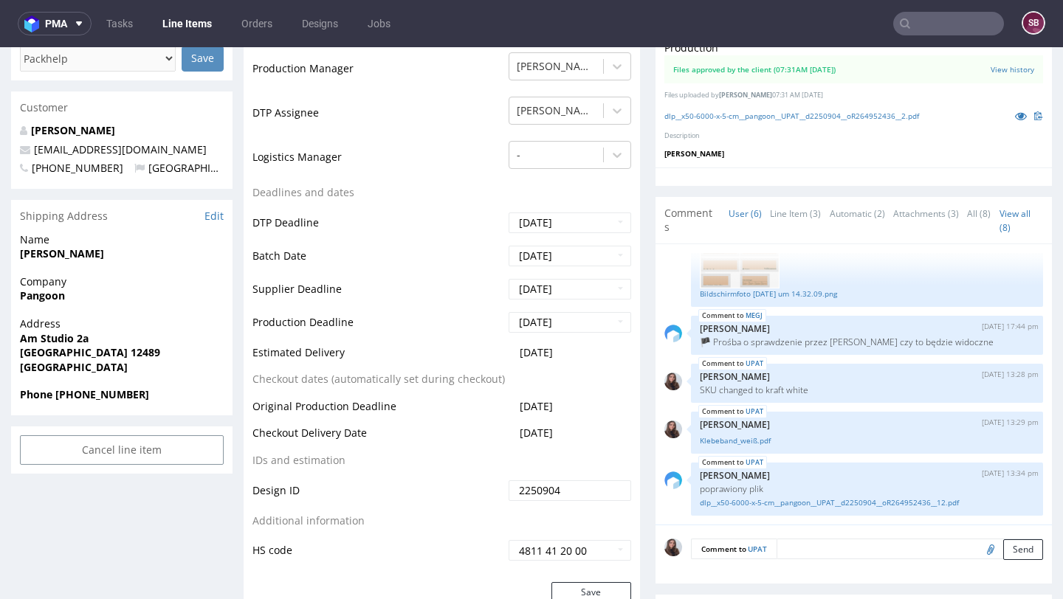
scroll to position [517, 0]
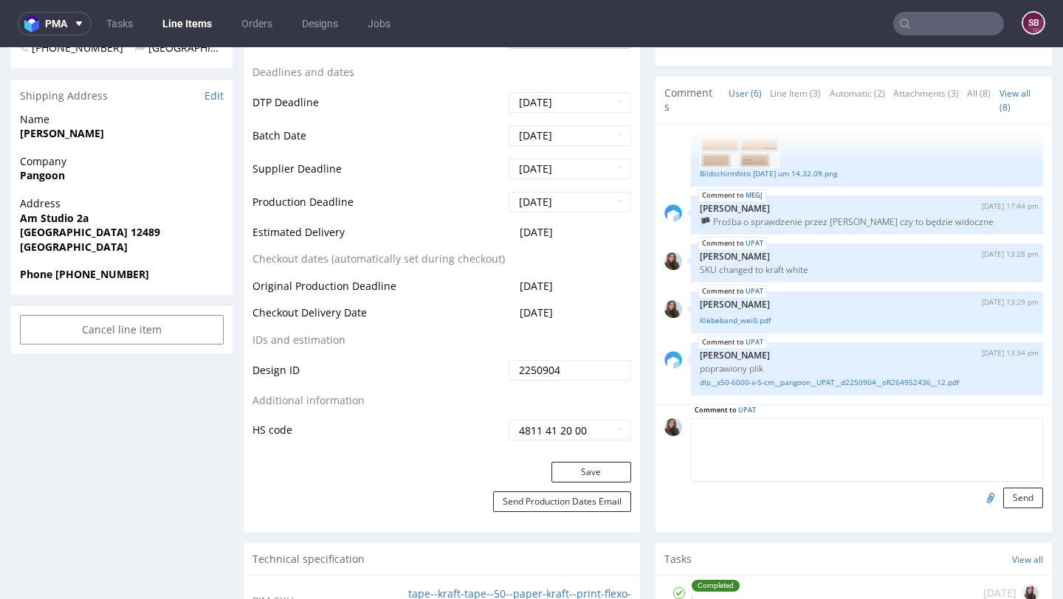
click at [792, 424] on textarea at bounding box center [867, 449] width 352 height 63
paste textarea "Klient zaakceptowal poprawiony plik"
type textarea "Klient zaakceptowal poprawiony plik"
click at [1012, 499] on button "Send" at bounding box center [1023, 498] width 40 height 21
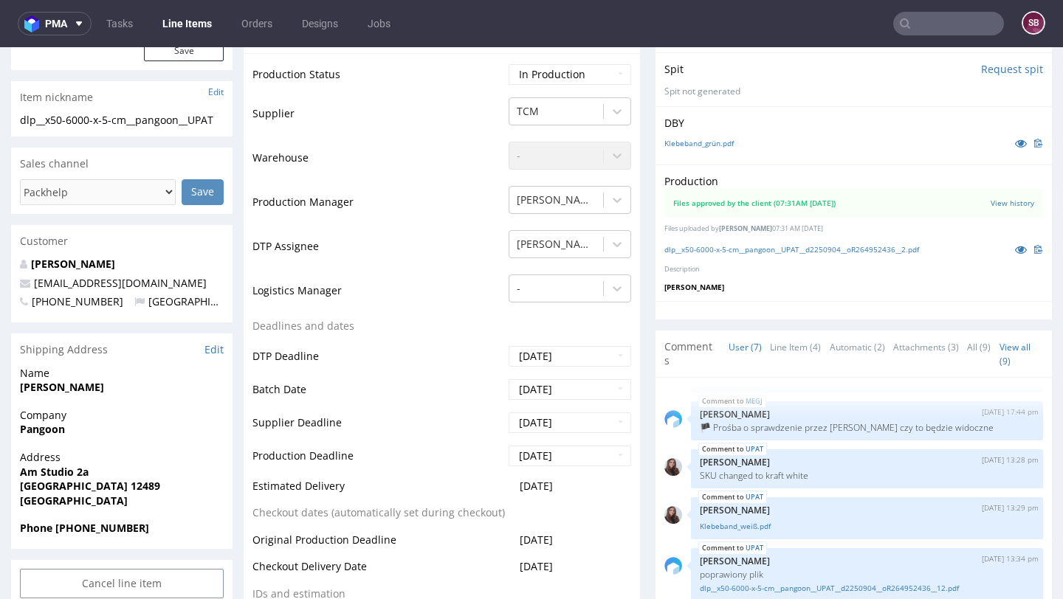
scroll to position [0, 0]
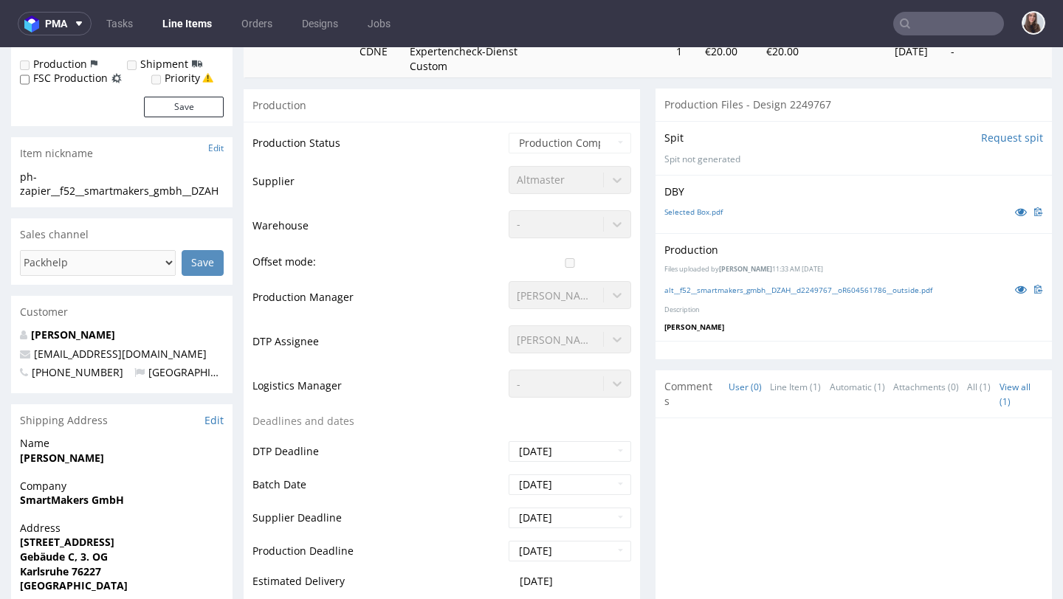
scroll to position [300, 0]
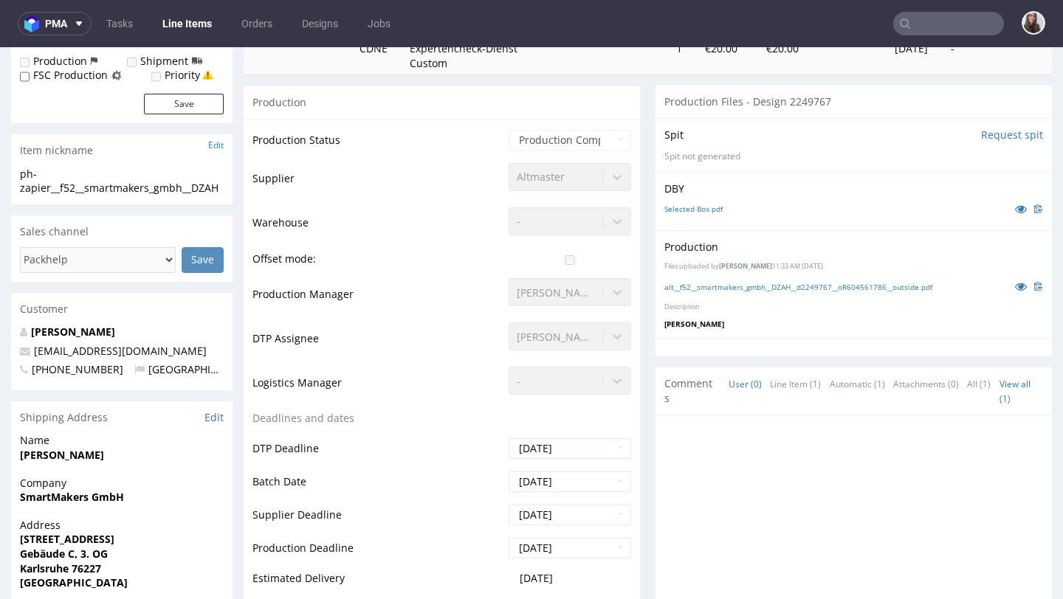
click at [933, 24] on input "text" at bounding box center [948, 24] width 111 height 24
paste input "R000740564"
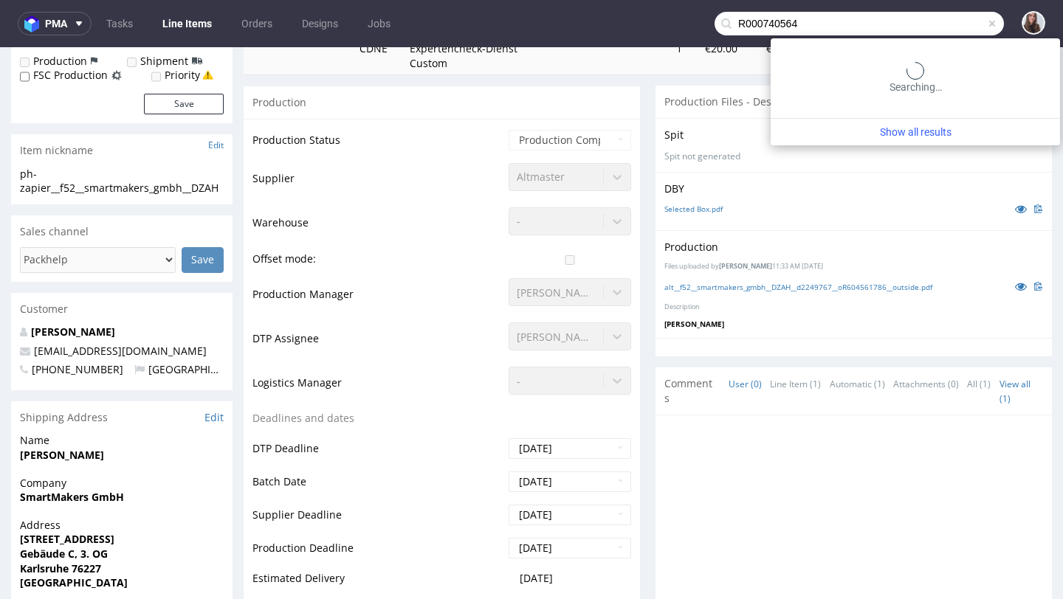
type input "R000740564"
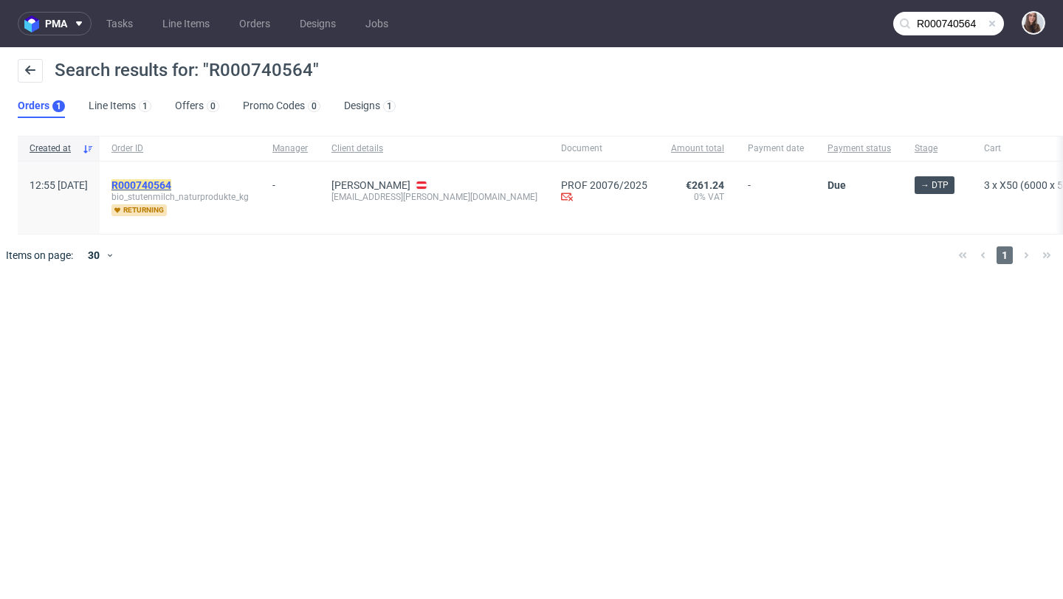
click at [171, 188] on mark "R000740564" at bounding box center [141, 185] width 60 height 12
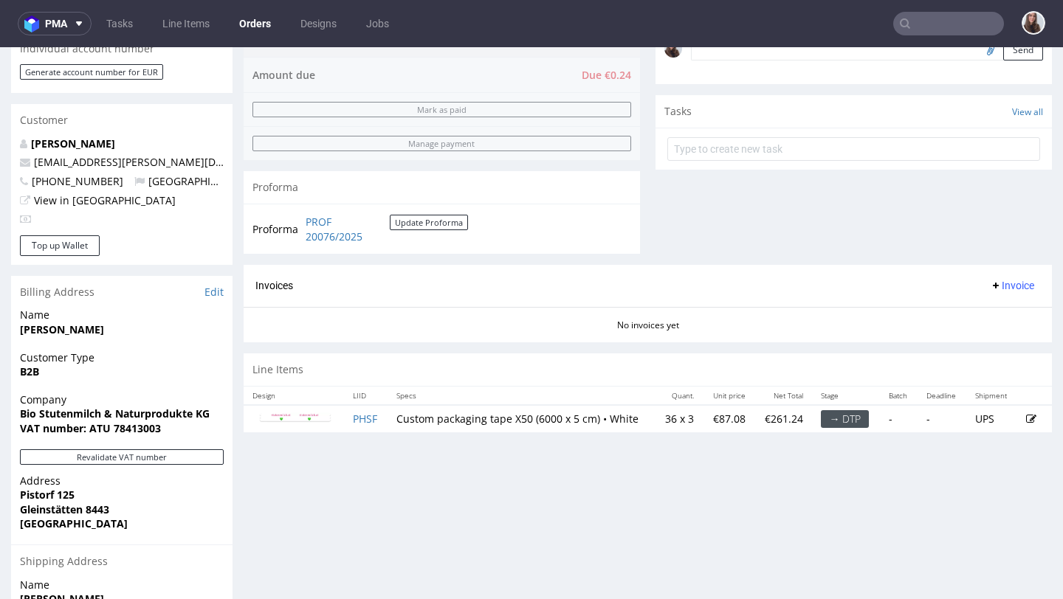
scroll to position [501, 0]
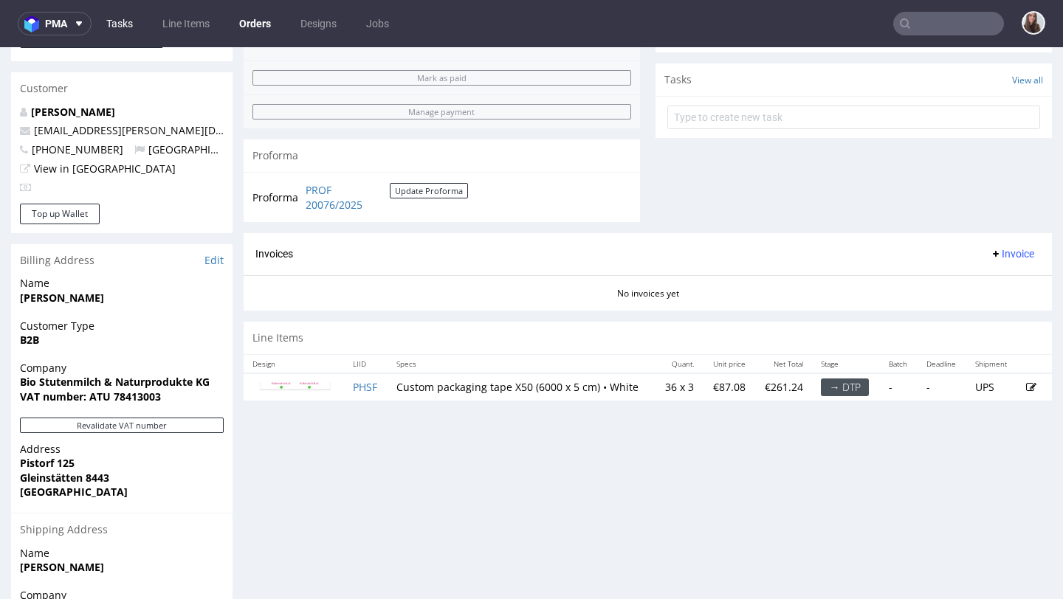
click at [127, 30] on link "Tasks" at bounding box center [119, 24] width 44 height 24
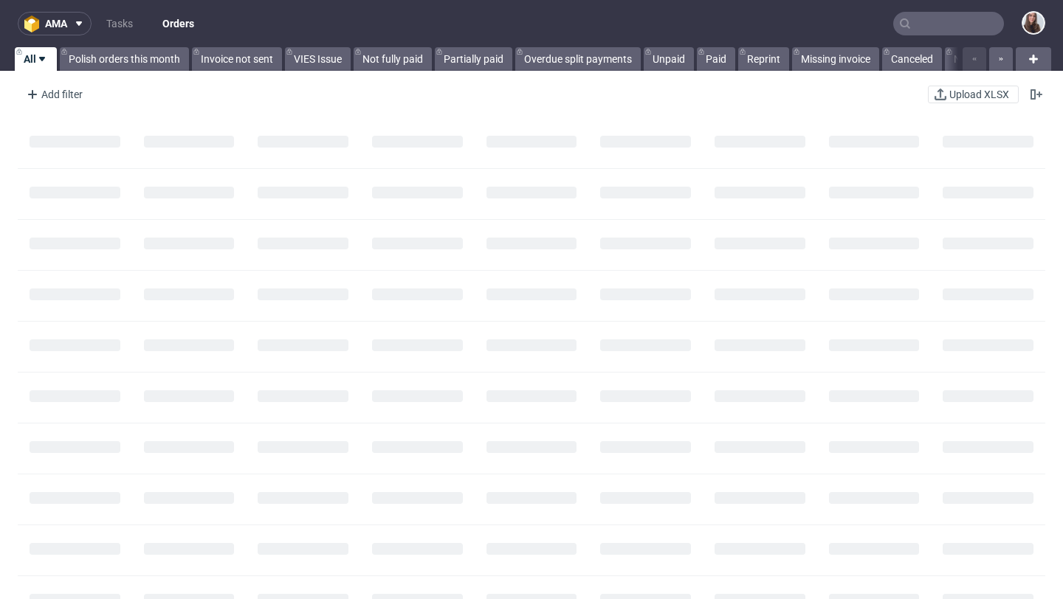
click at [953, 28] on input "text" at bounding box center [948, 24] width 111 height 24
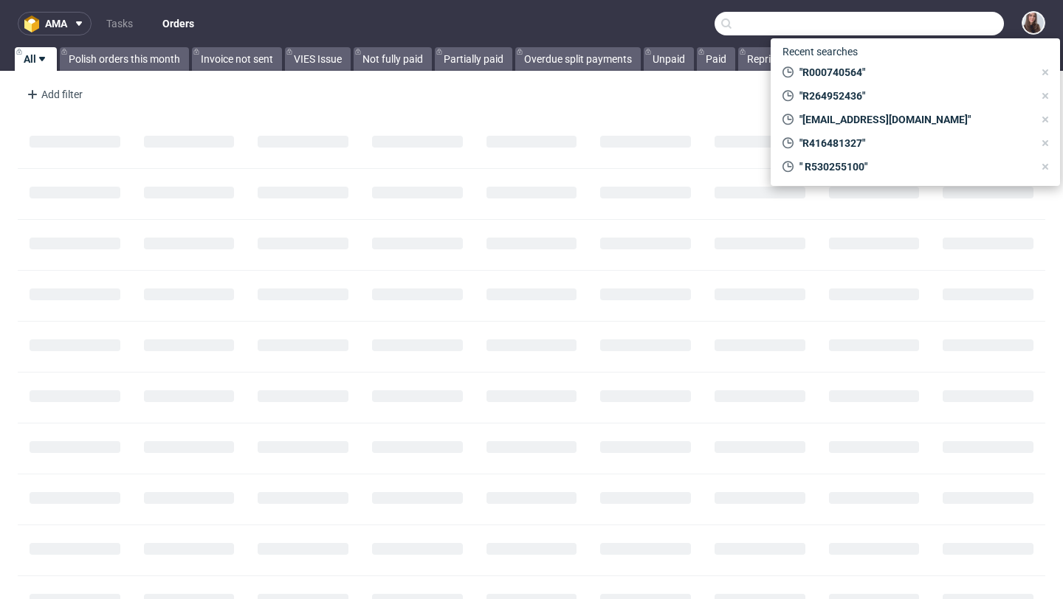
paste input "R306689114"
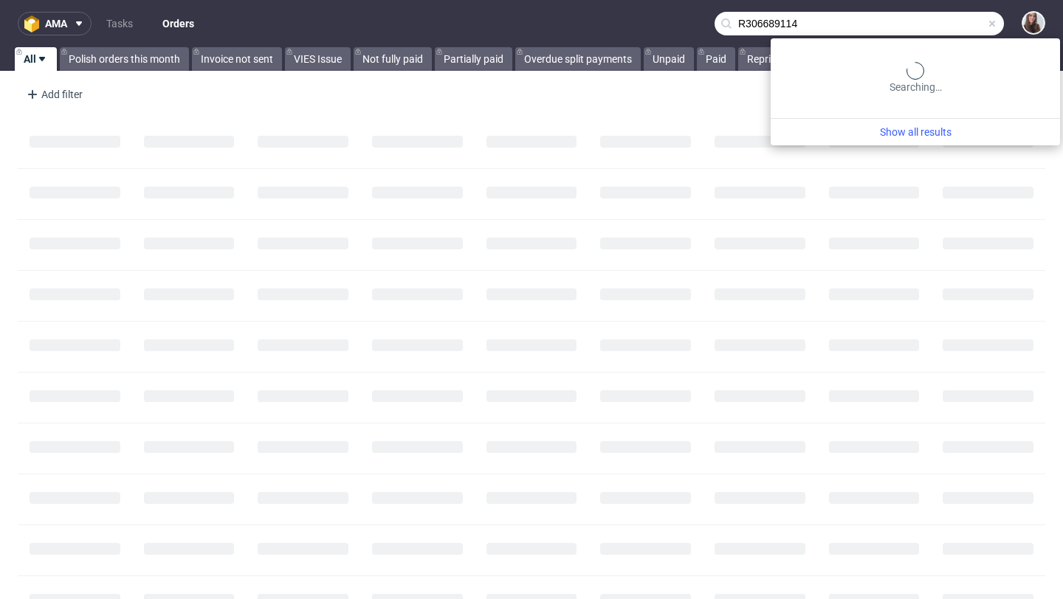
type input "R306689114"
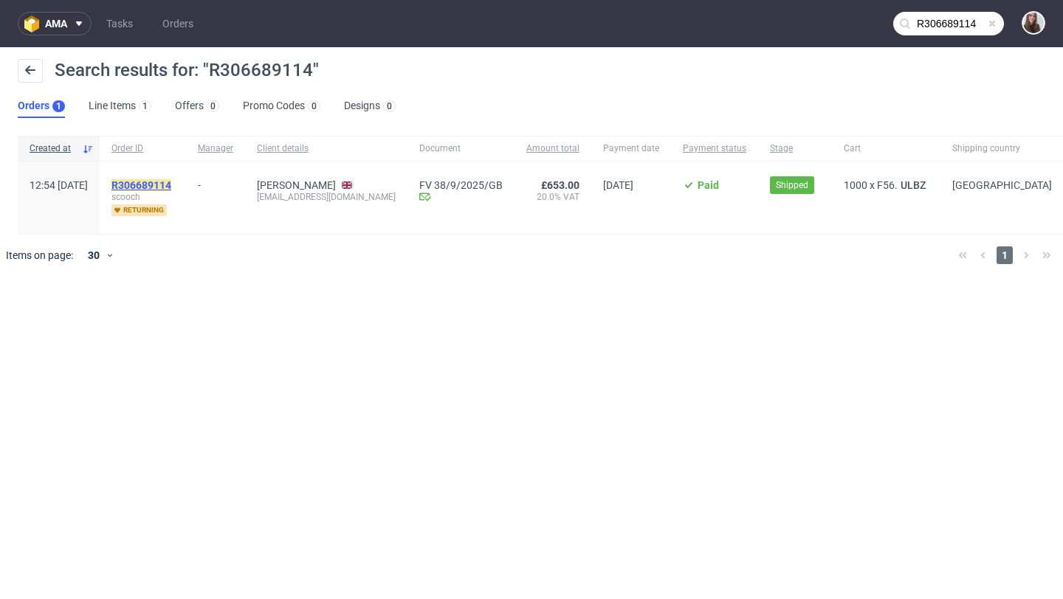
click at [171, 182] on mark "R306689114" at bounding box center [141, 185] width 60 height 12
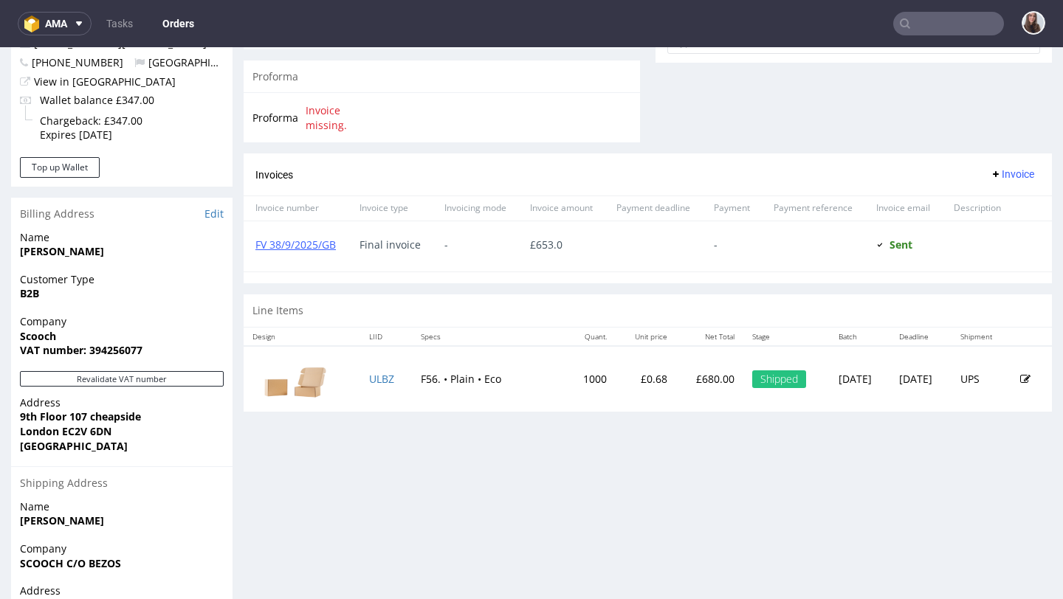
scroll to position [593, 0]
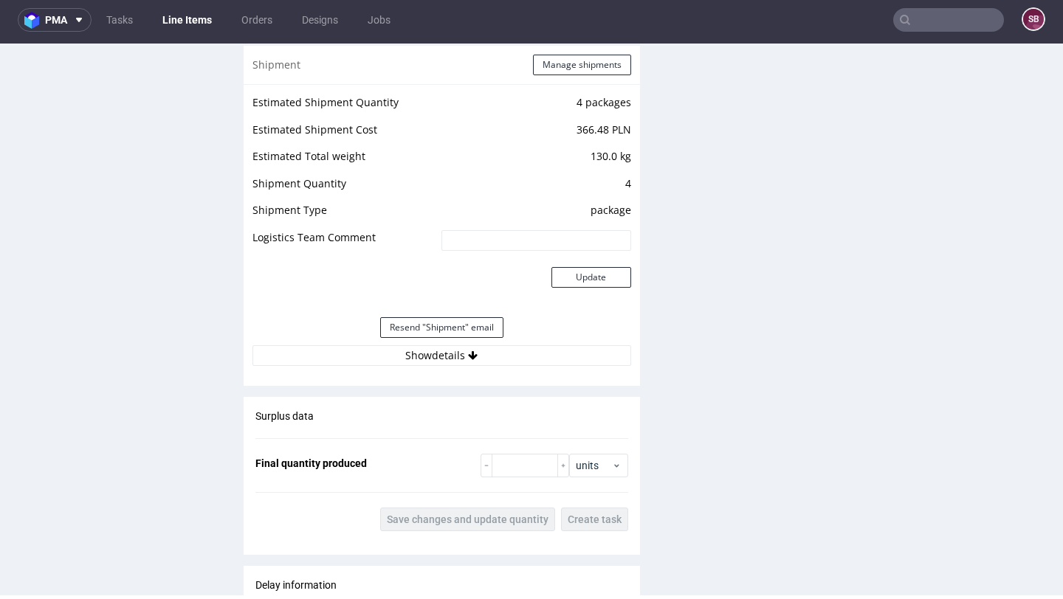
scroll to position [1430, 0]
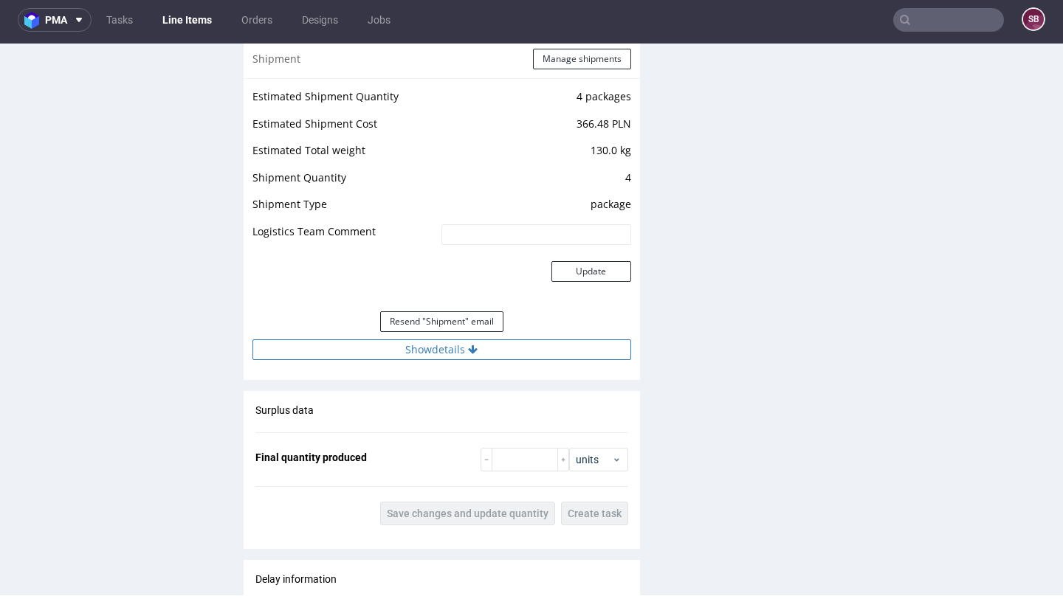
click at [463, 345] on button "Show details" at bounding box center [441, 349] width 379 height 21
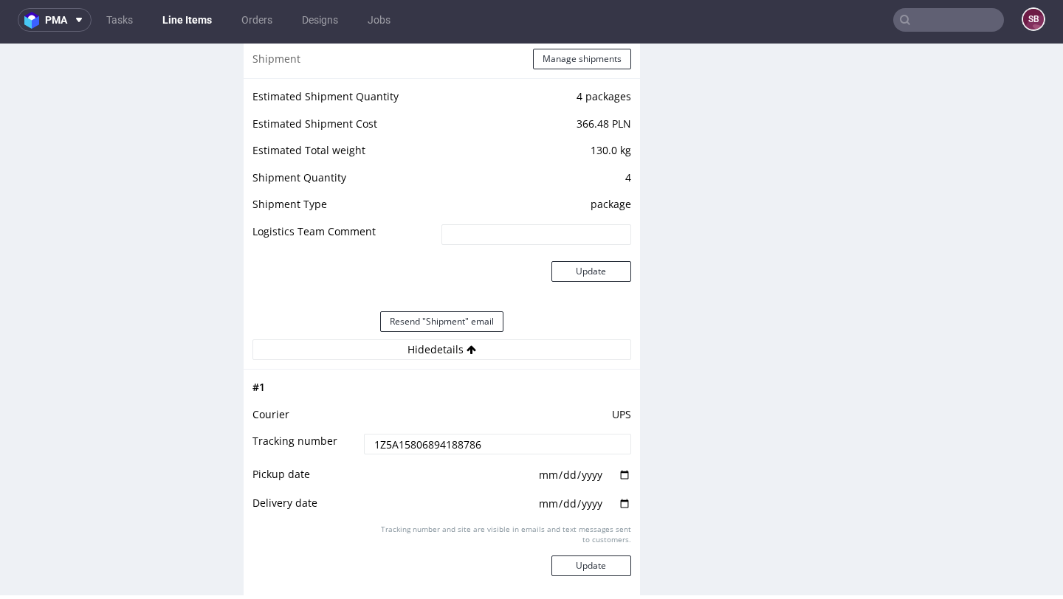
drag, startPoint x: 494, startPoint y: 439, endPoint x: 368, endPoint y: 440, distance: 126.2
click at [368, 440] on input "1Z5A15806894188786" at bounding box center [497, 444] width 266 height 21
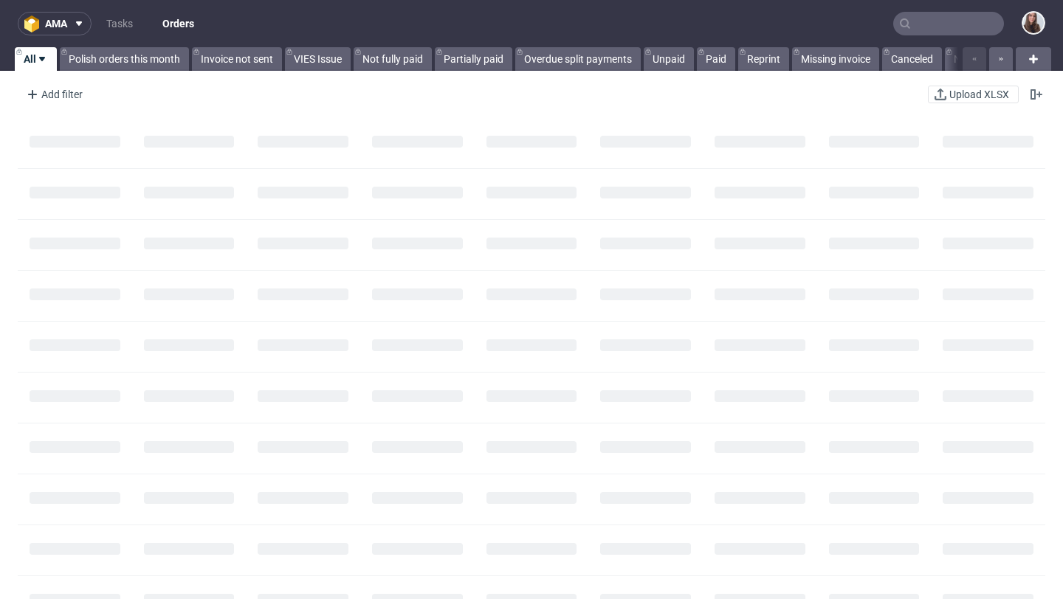
click at [930, 20] on input "text" at bounding box center [948, 24] width 111 height 24
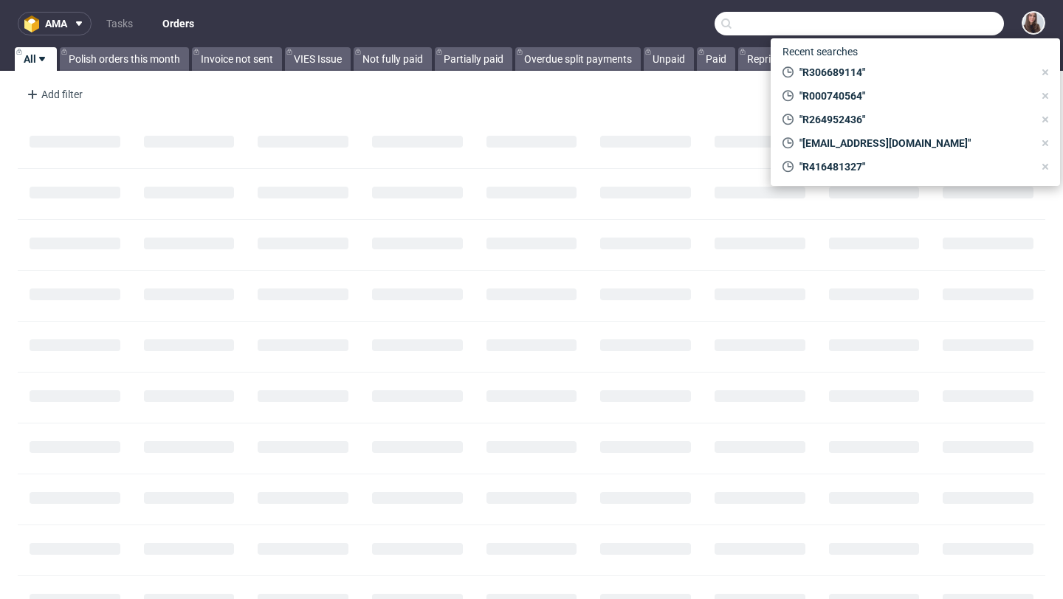
paste input "R926570246"
type input "R926570246"
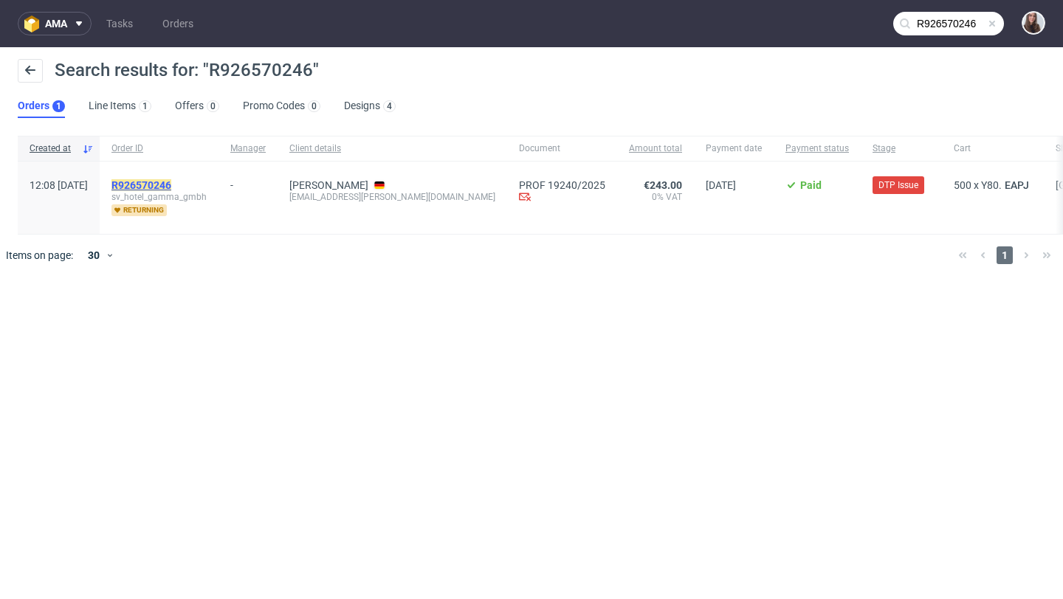
click at [171, 186] on mark "R926570246" at bounding box center [141, 185] width 60 height 12
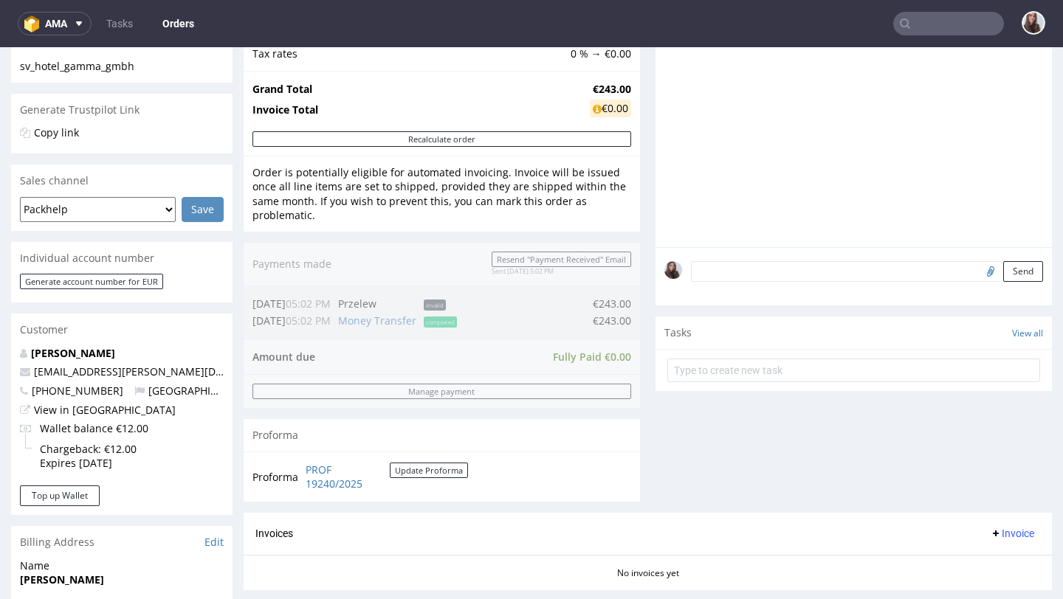
scroll to position [289, 0]
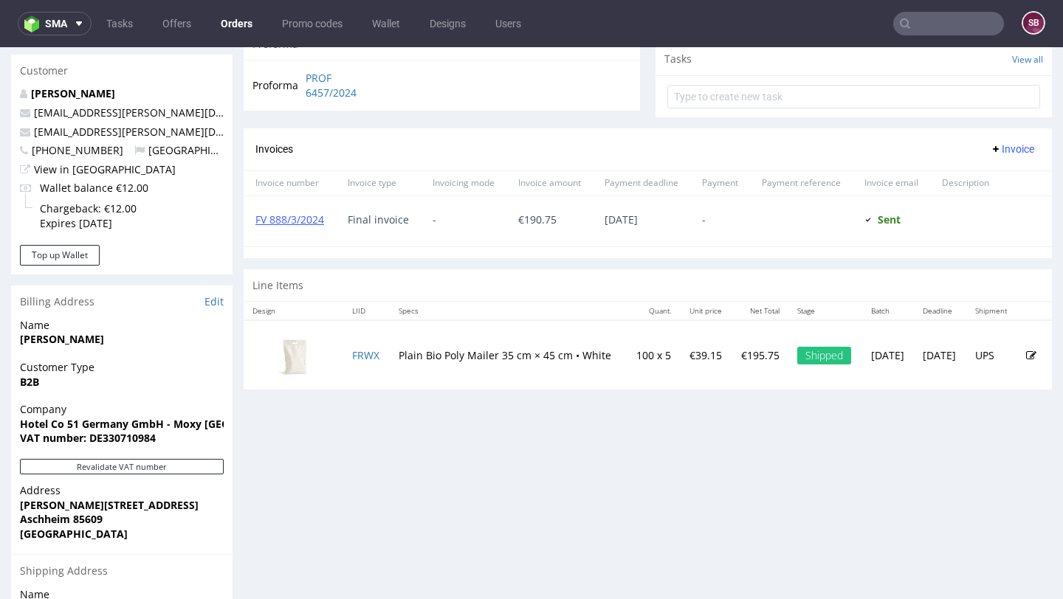
scroll to position [535, 0]
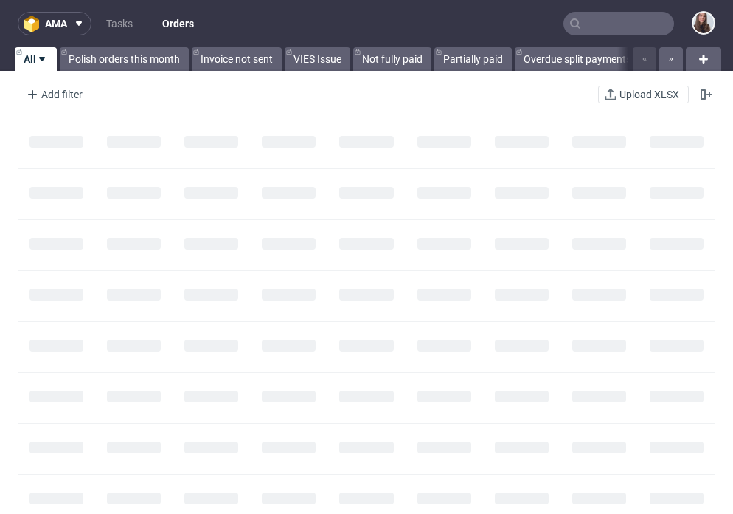
click at [604, 27] on input "text" at bounding box center [619, 24] width 111 height 24
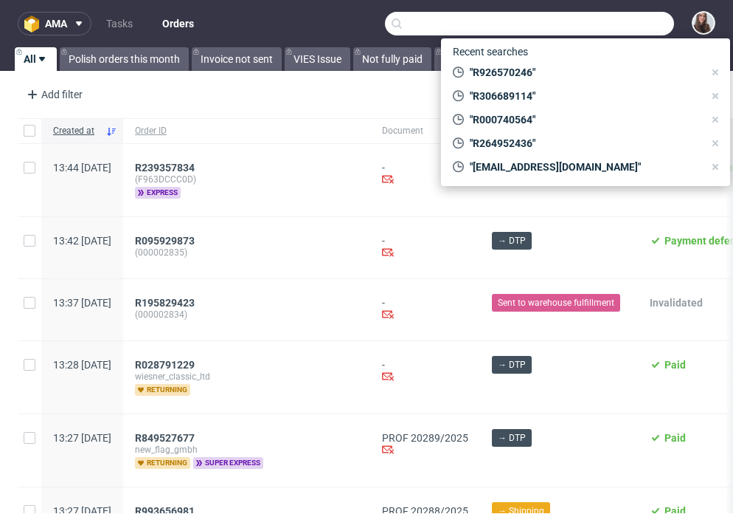
click at [577, 21] on input "text" at bounding box center [529, 24] width 289 height 24
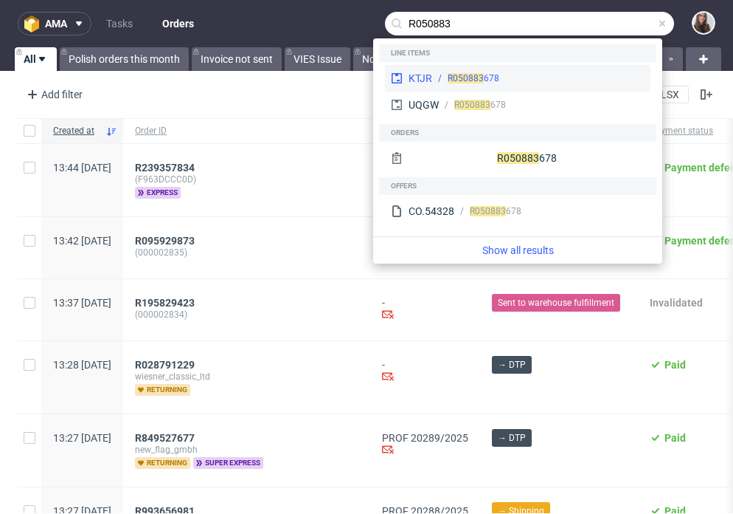
type input "R050883"
click at [492, 74] on div "R050883 678" at bounding box center [474, 78] width 52 height 13
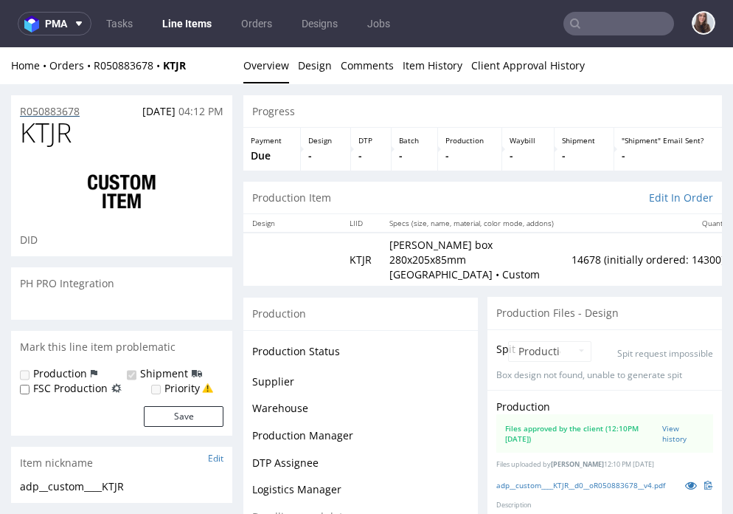
scroll to position [1641, 0]
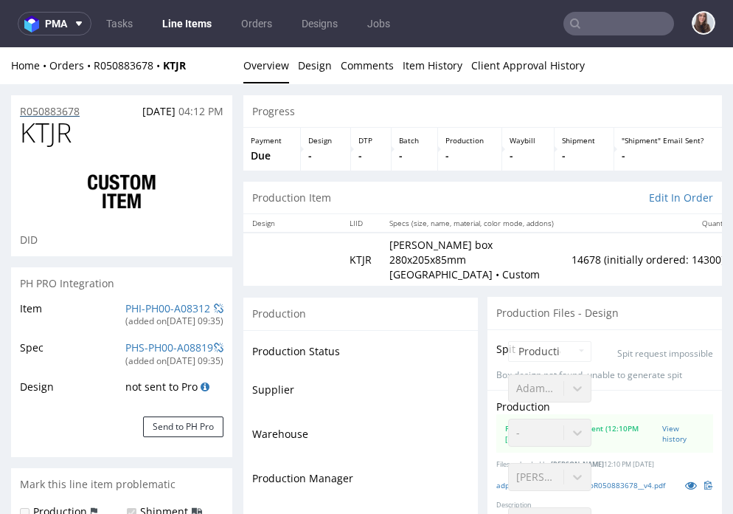
select select "in_progress"
click at [72, 107] on p "R050883678" at bounding box center [50, 111] width 60 height 15
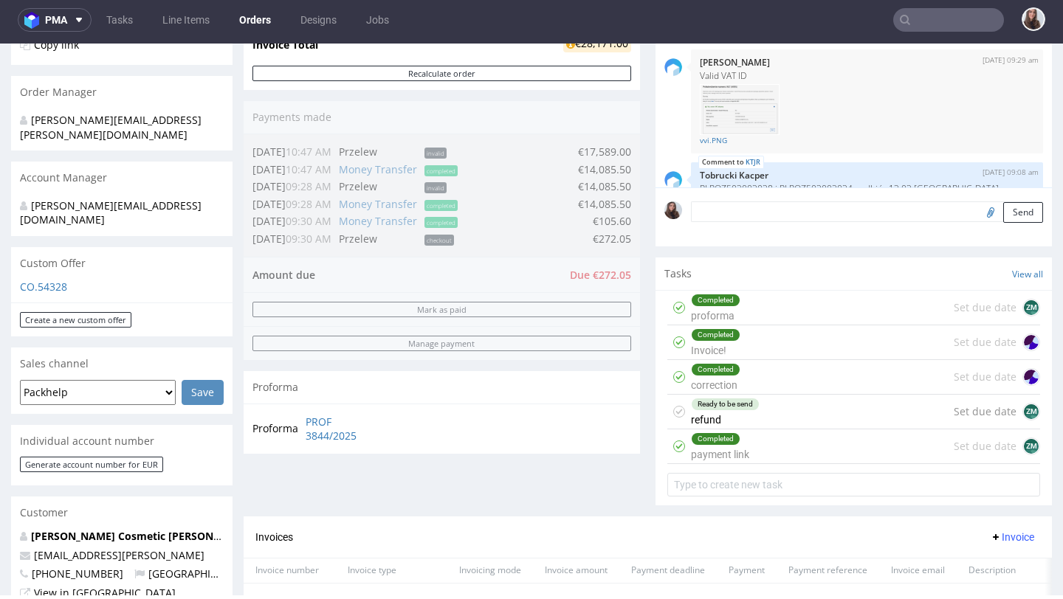
scroll to position [320, 0]
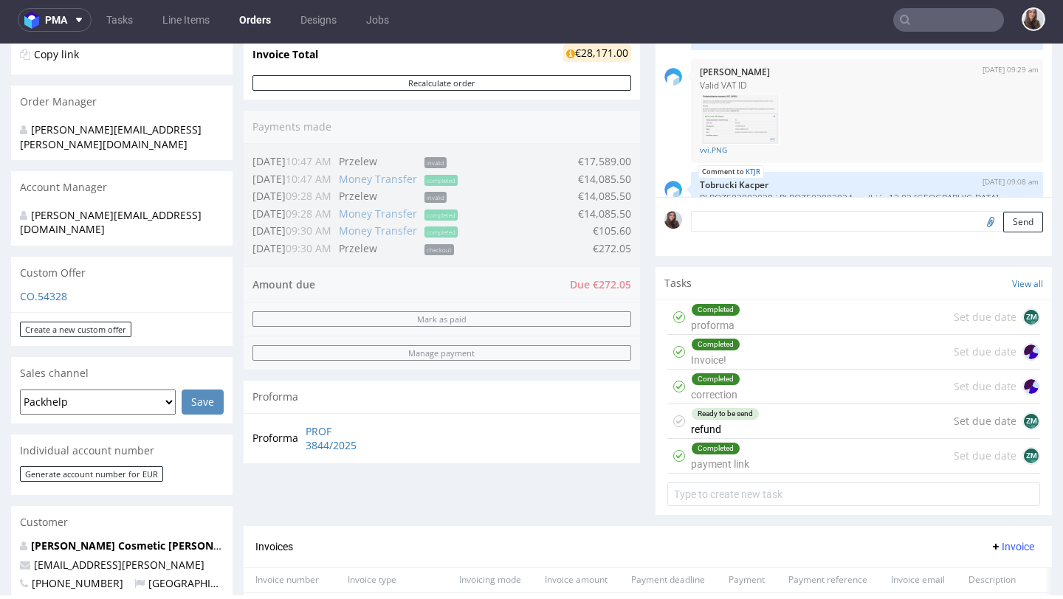
click at [733, 423] on div "Ready to be send refund" at bounding box center [725, 421] width 69 height 34
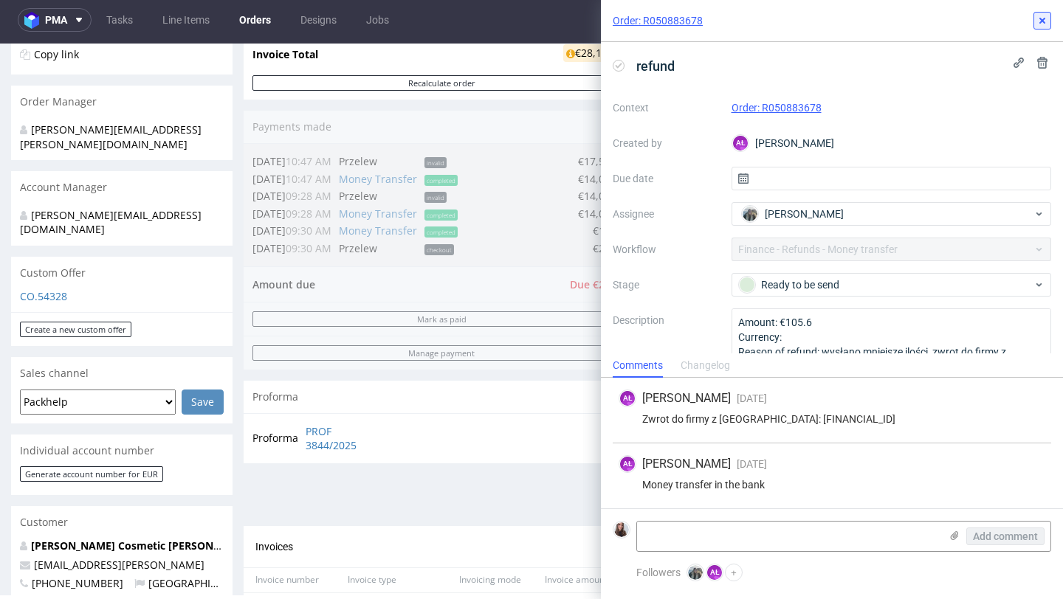
click at [733, 25] on icon at bounding box center [1042, 21] width 12 height 12
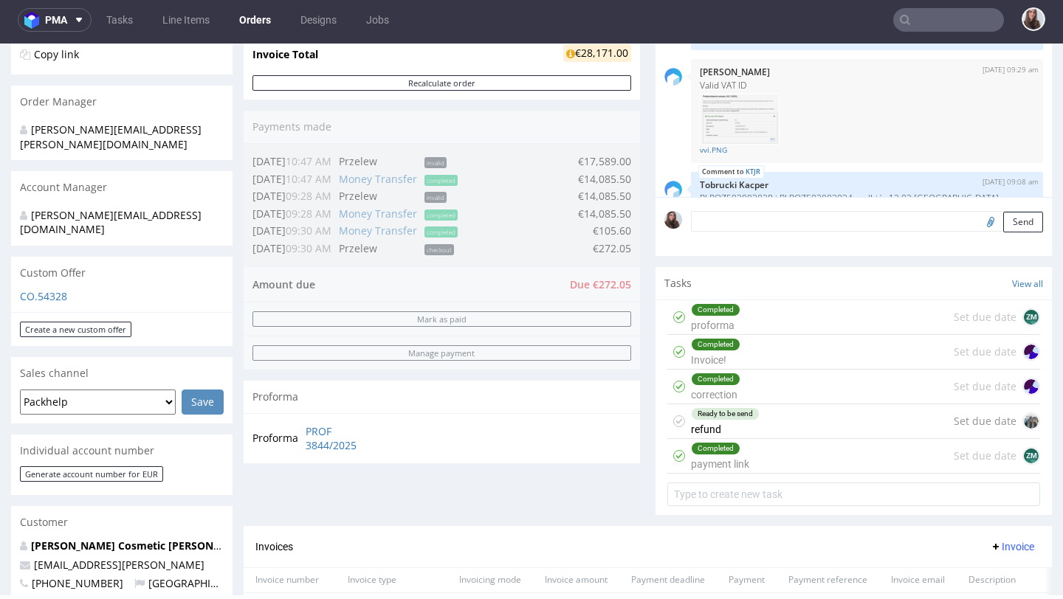
click at [733, 412] on div "Ready to be send" at bounding box center [724, 414] width 67 height 12
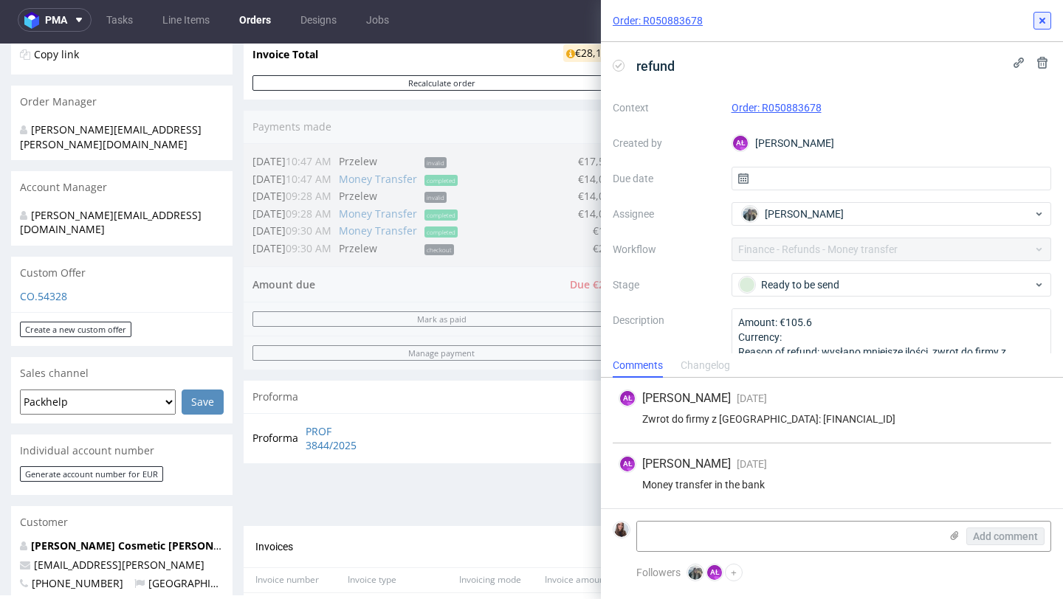
click at [733, 15] on icon at bounding box center [1042, 21] width 12 height 12
